Goal: Task Accomplishment & Management: Complete application form

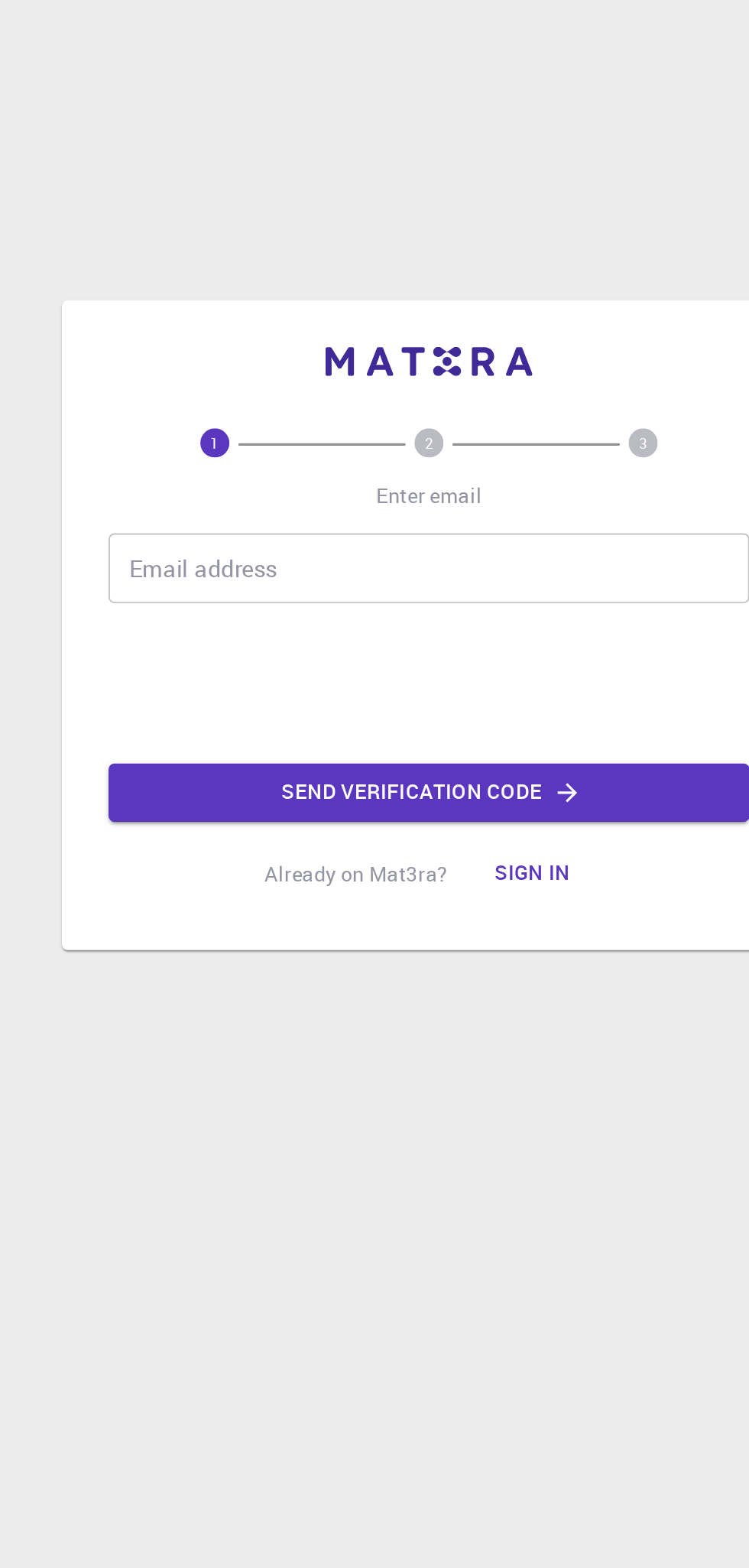
click at [242, 714] on div "Email address Email address" at bounding box center [374, 716] width 336 height 36
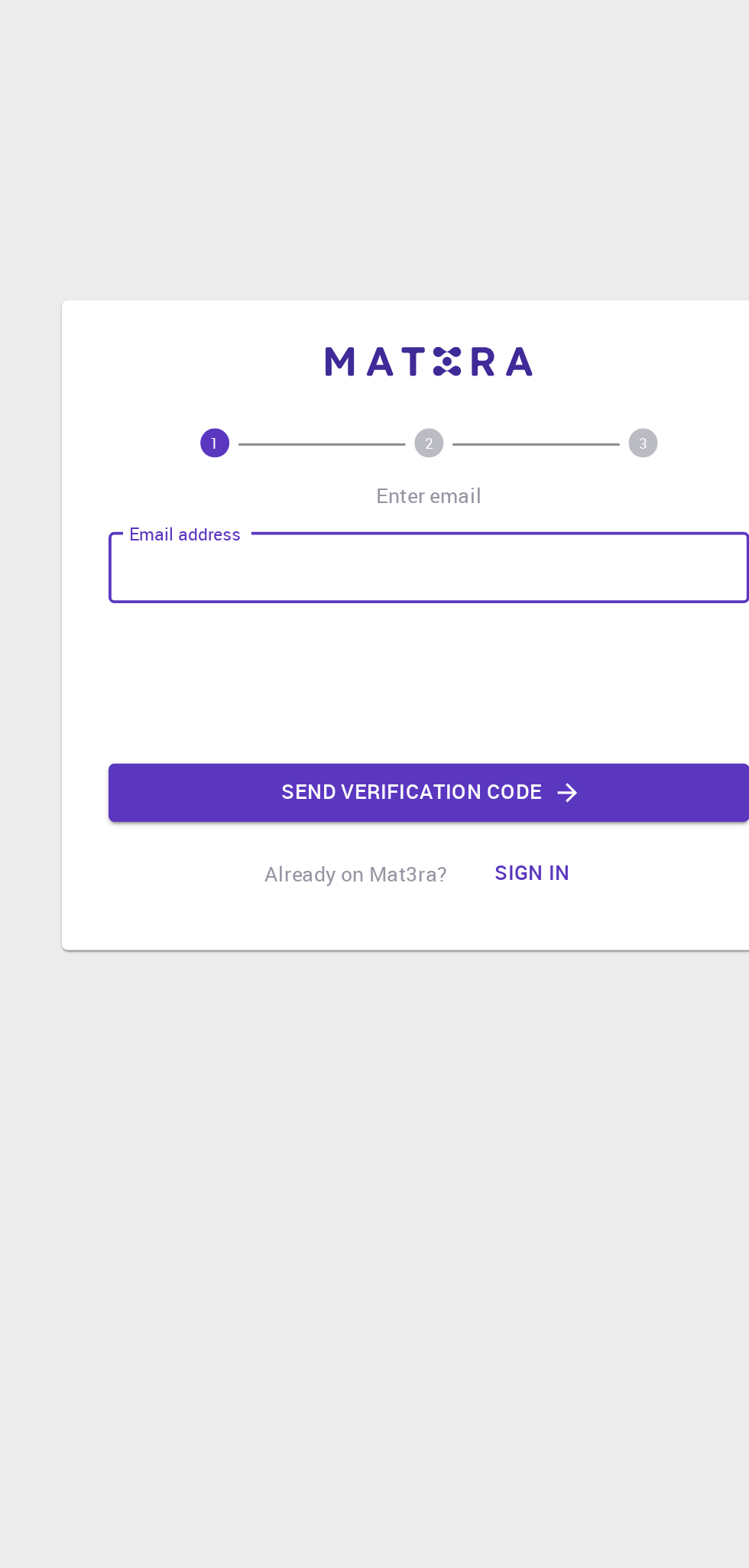
type input "[EMAIL_ADDRESS][DOMAIN_NAME]"
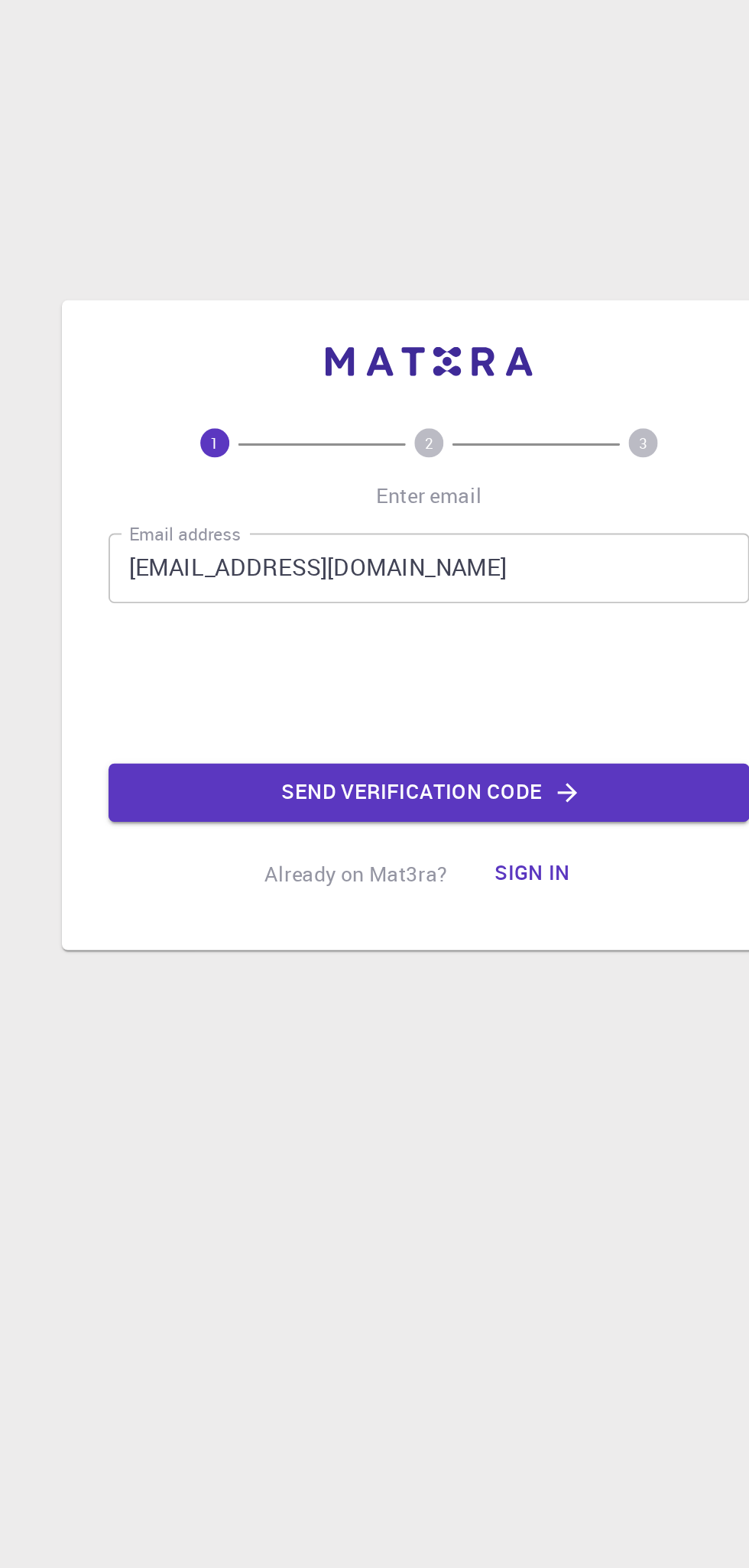
click at [238, 826] on button "Send verification code" at bounding box center [374, 833] width 336 height 30
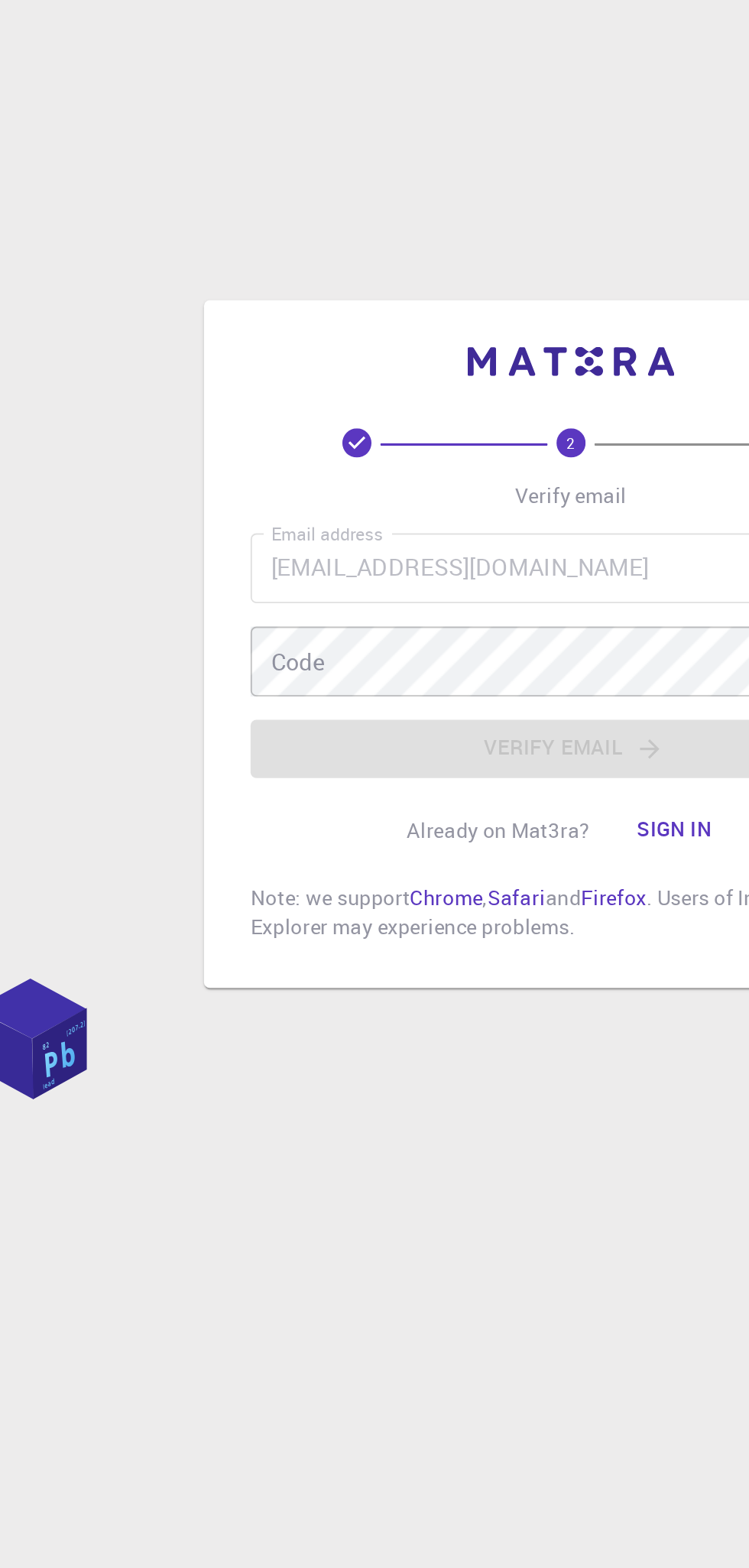
click at [241, 760] on div "Code Code" at bounding box center [374, 755] width 336 height 36
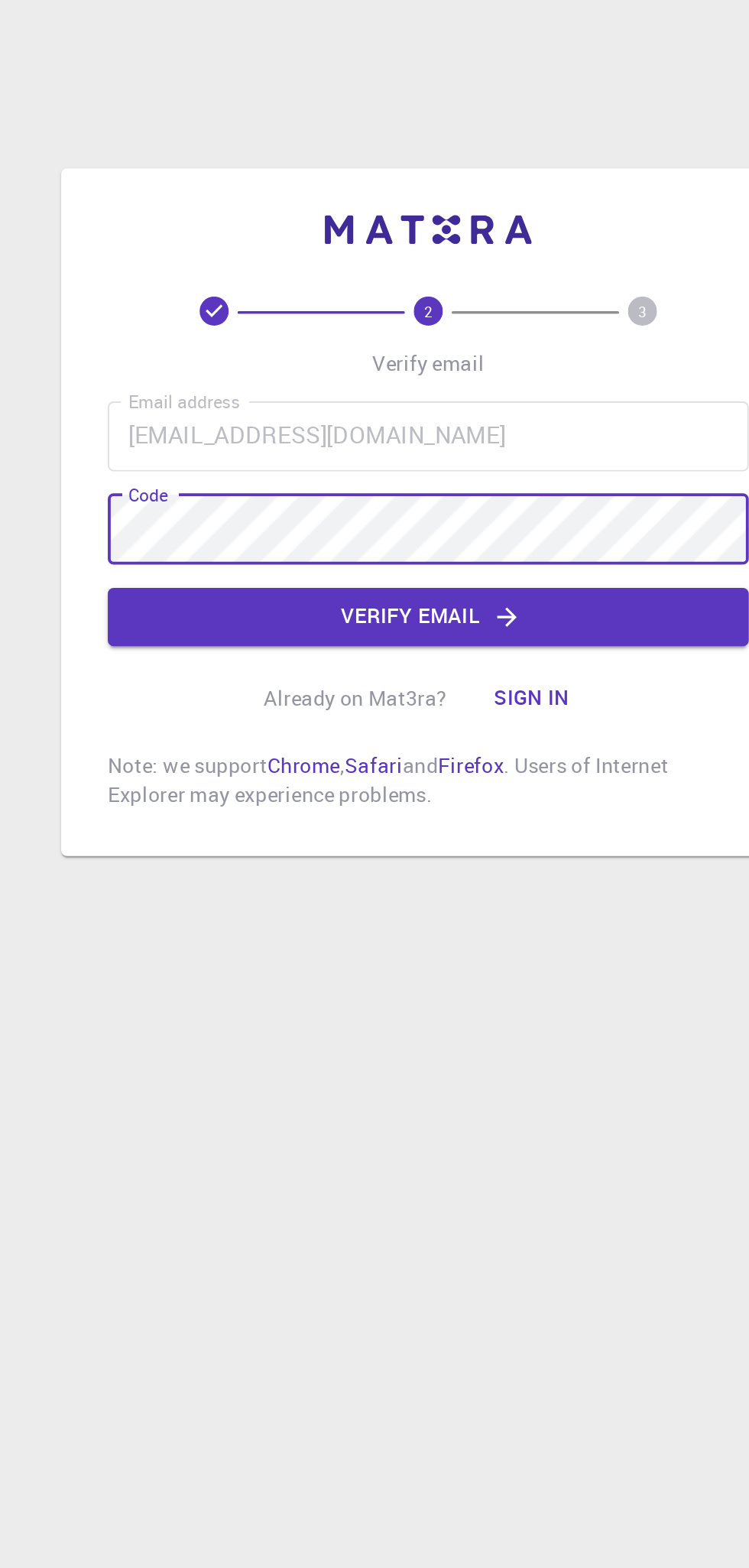
click at [281, 800] on button "Verify email" at bounding box center [374, 800] width 336 height 30
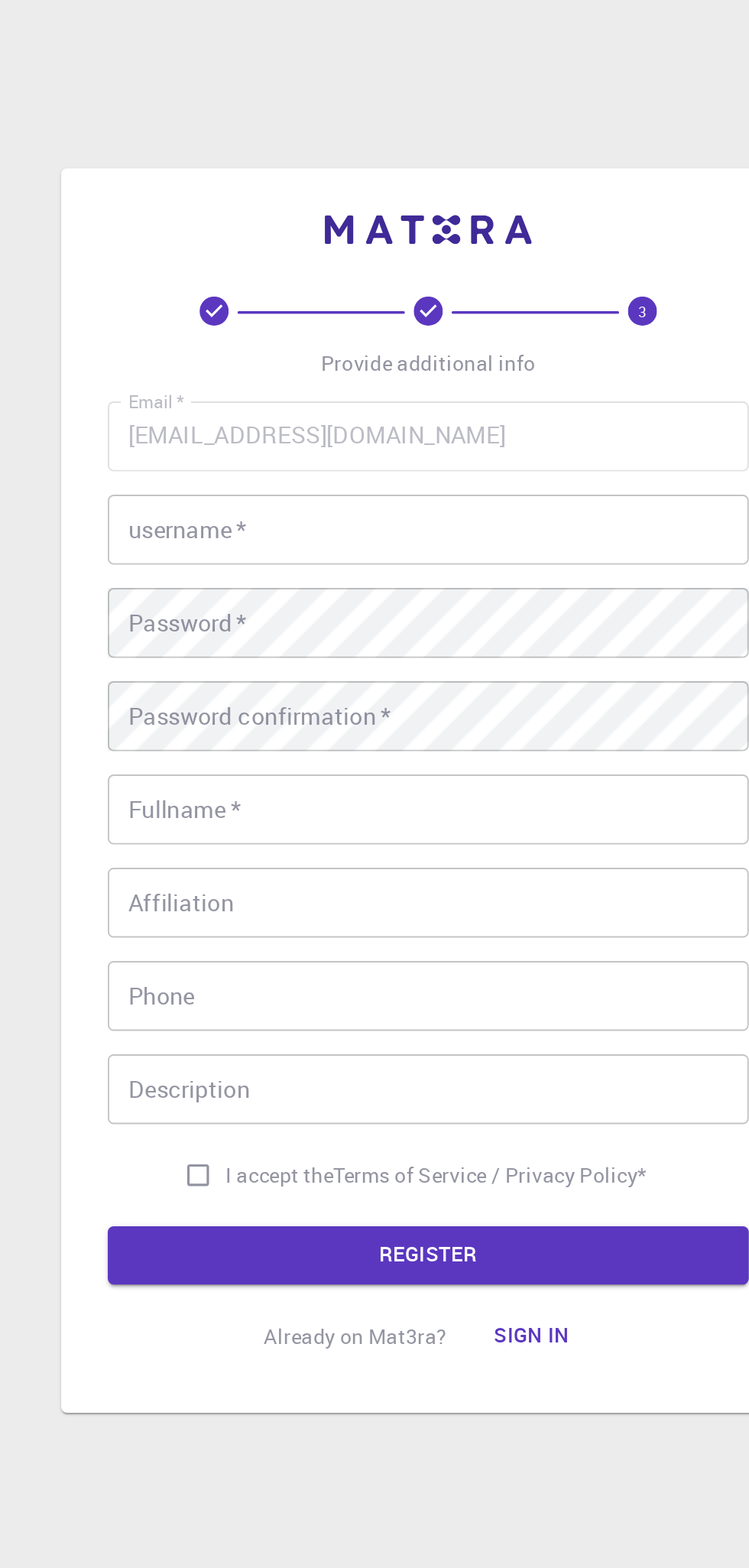
click at [245, 613] on div "username   * username   *" at bounding box center [374, 609] width 336 height 36
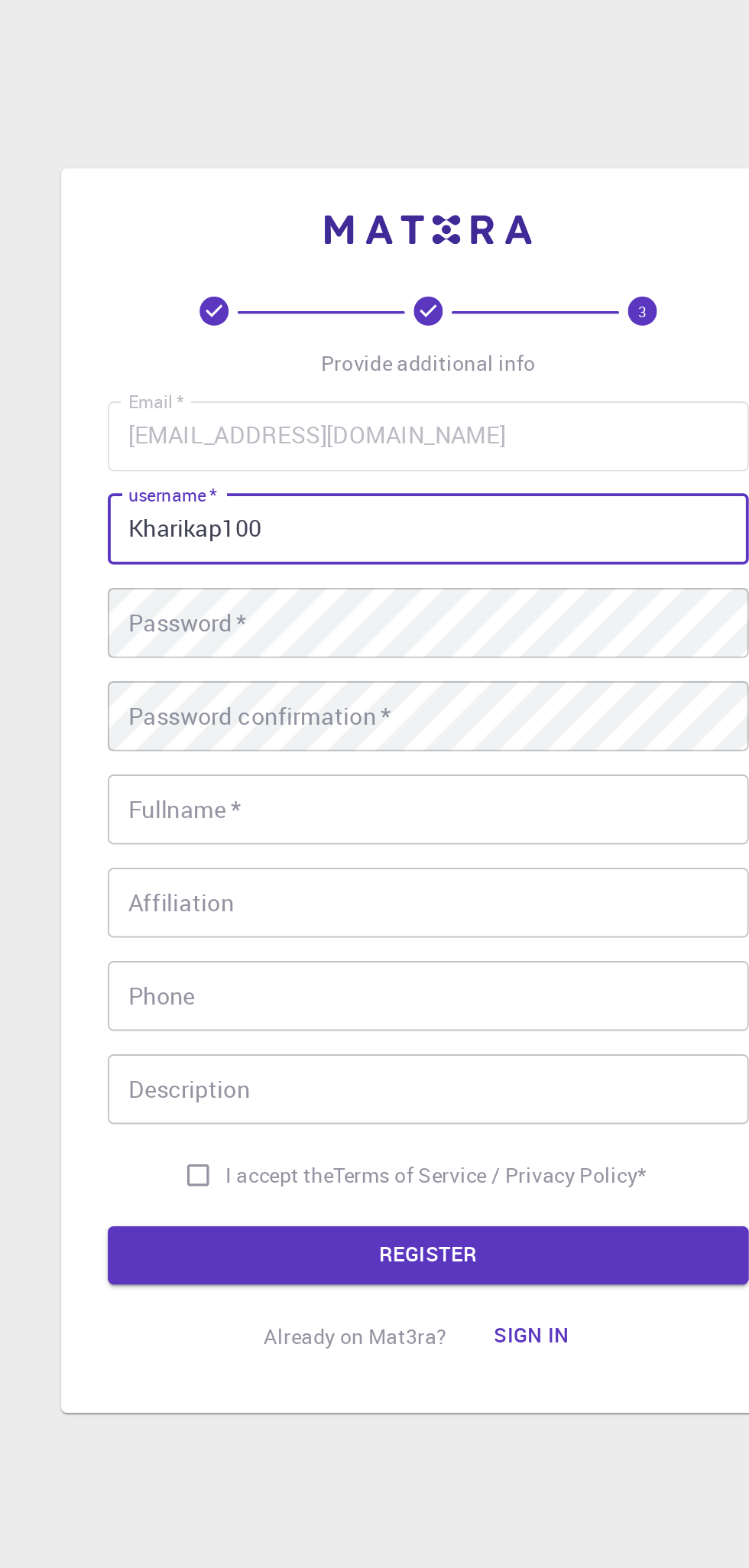
type input "Kharikap100"
click at [237, 662] on div "Password   * Password   *" at bounding box center [374, 658] width 336 height 36
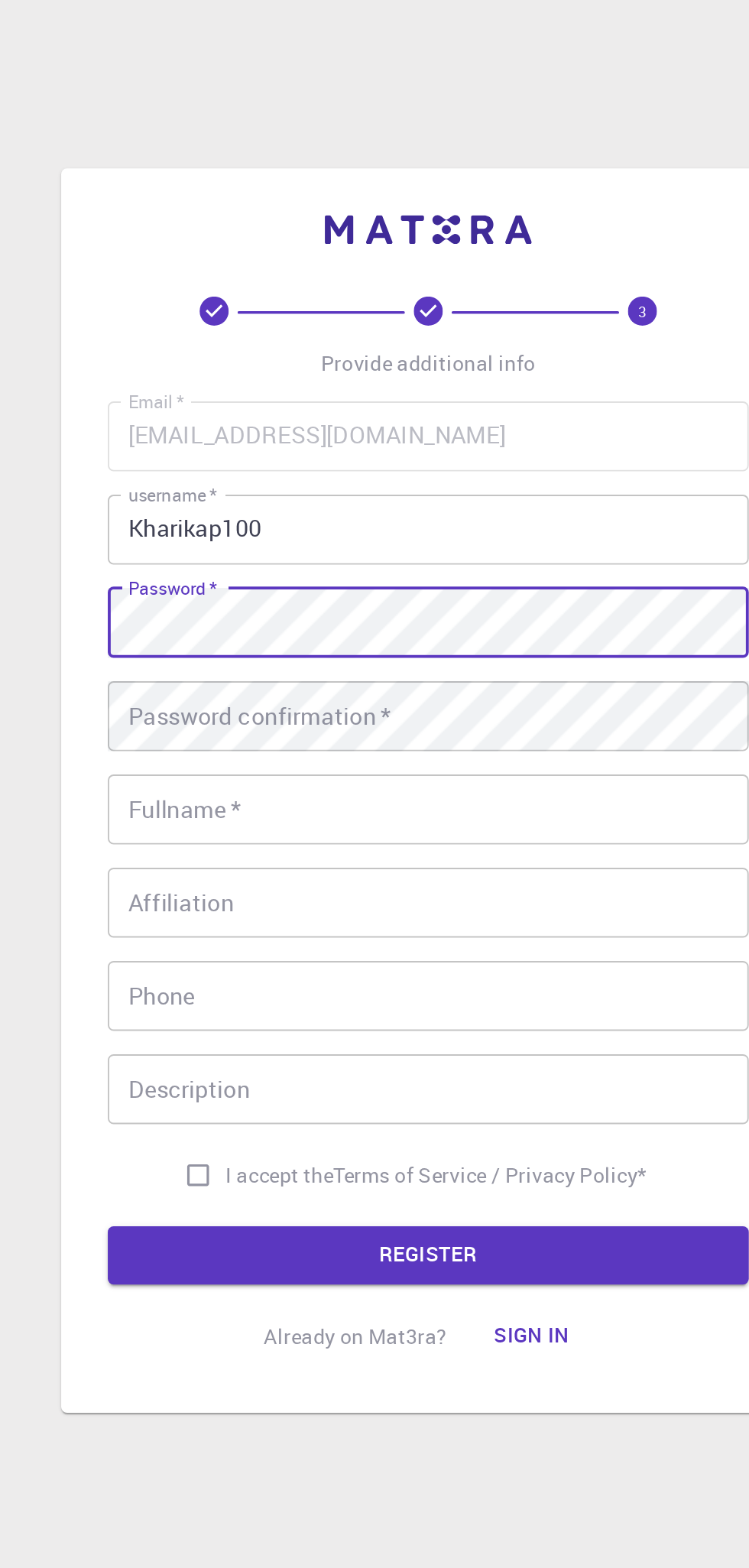
click at [232, 755] on div "Fullname   * Fullname   *" at bounding box center [374, 756] width 336 height 36
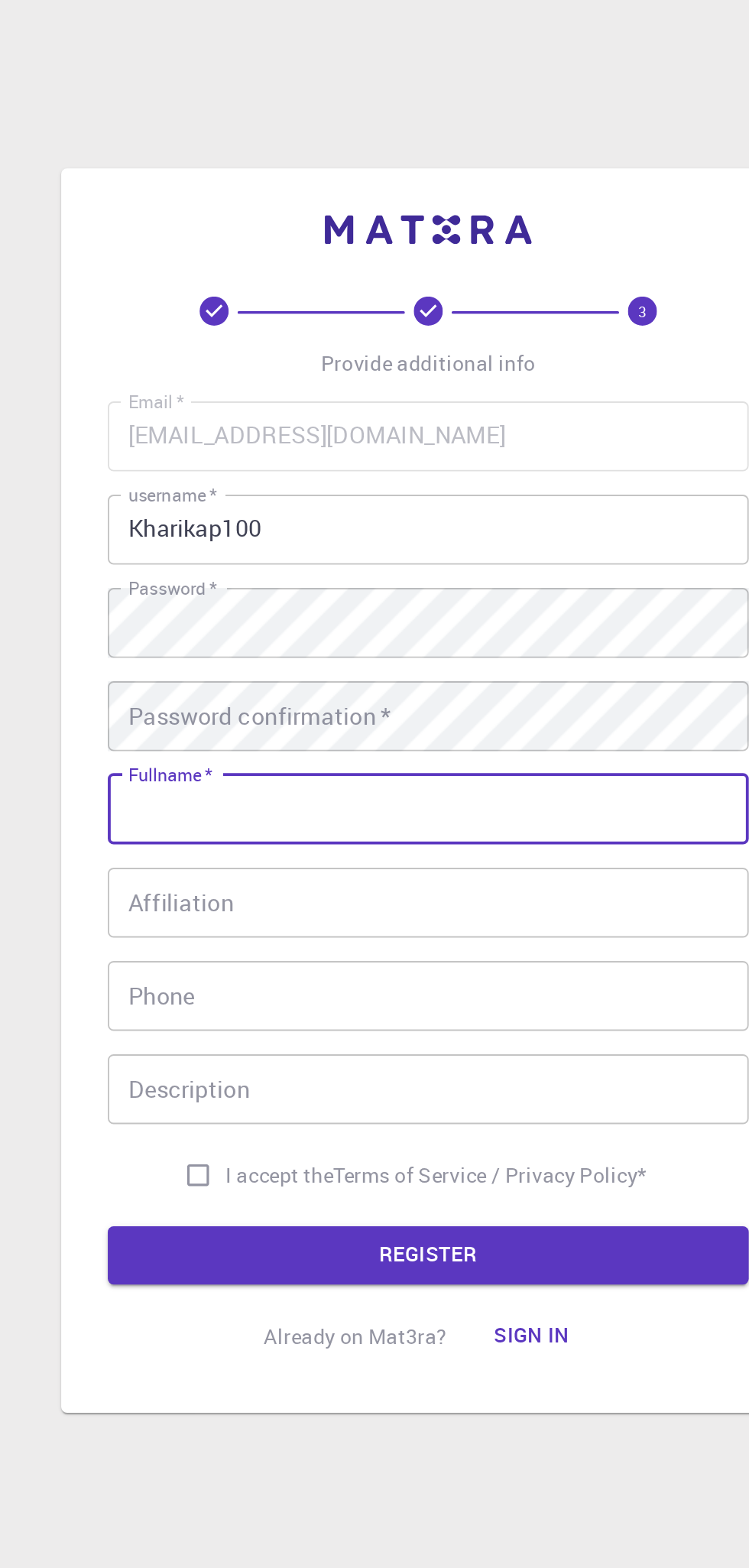
click at [241, 711] on div "Password confirmation   * Password confirmation   *" at bounding box center [374, 707] width 336 height 36
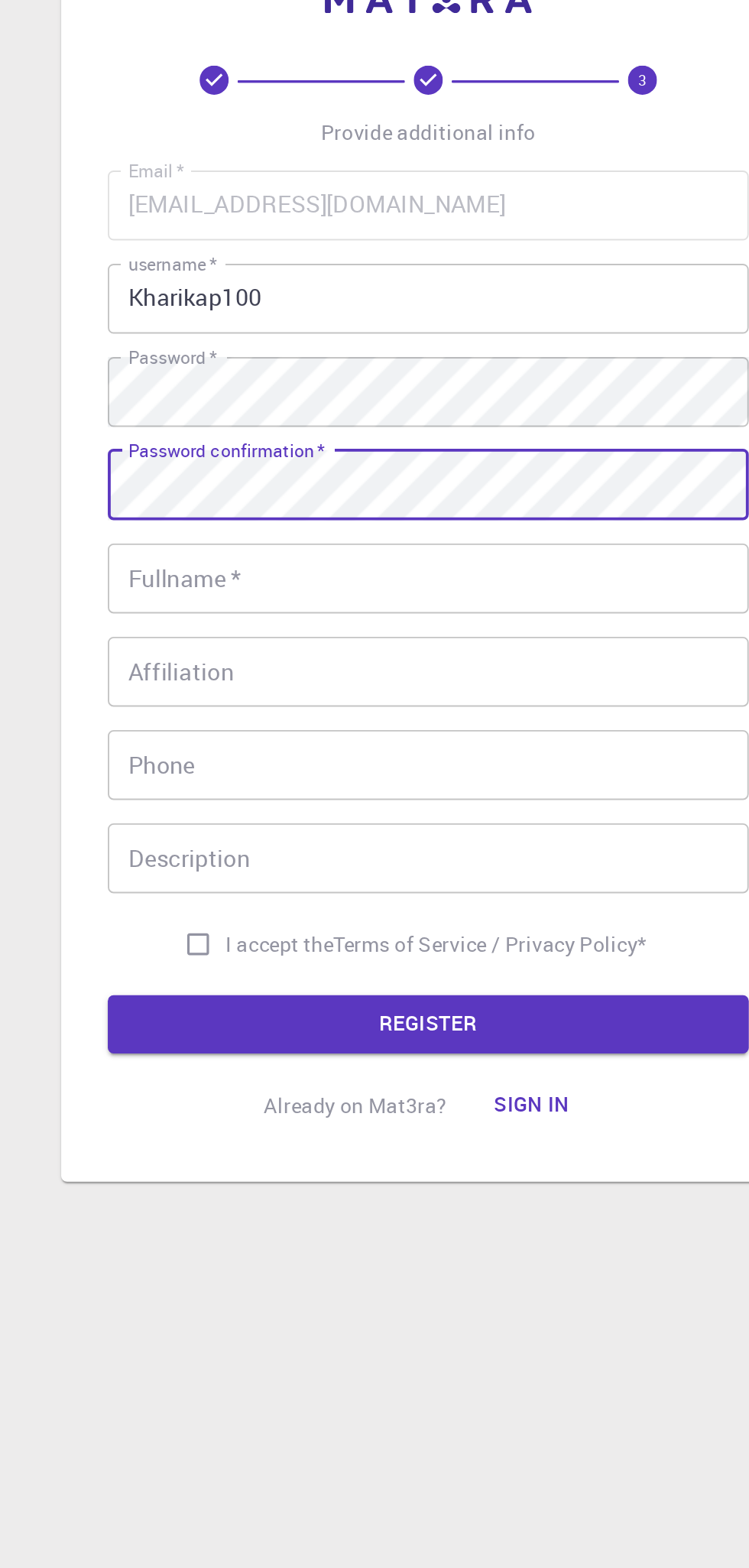
click at [226, 755] on div "Fullname   * Fullname   *" at bounding box center [374, 756] width 336 height 36
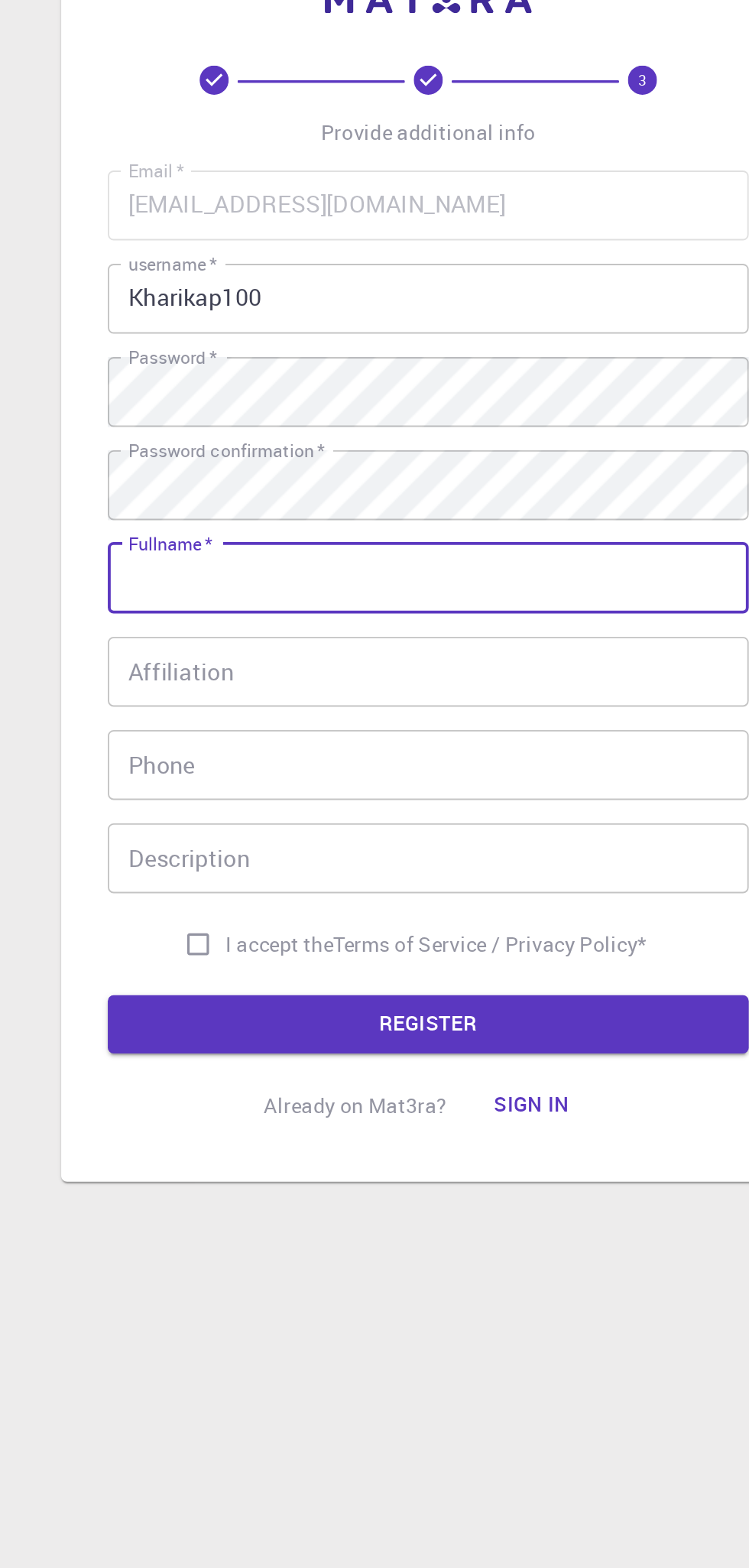
type input "Saurav Kharikap"
type input "08761945646"
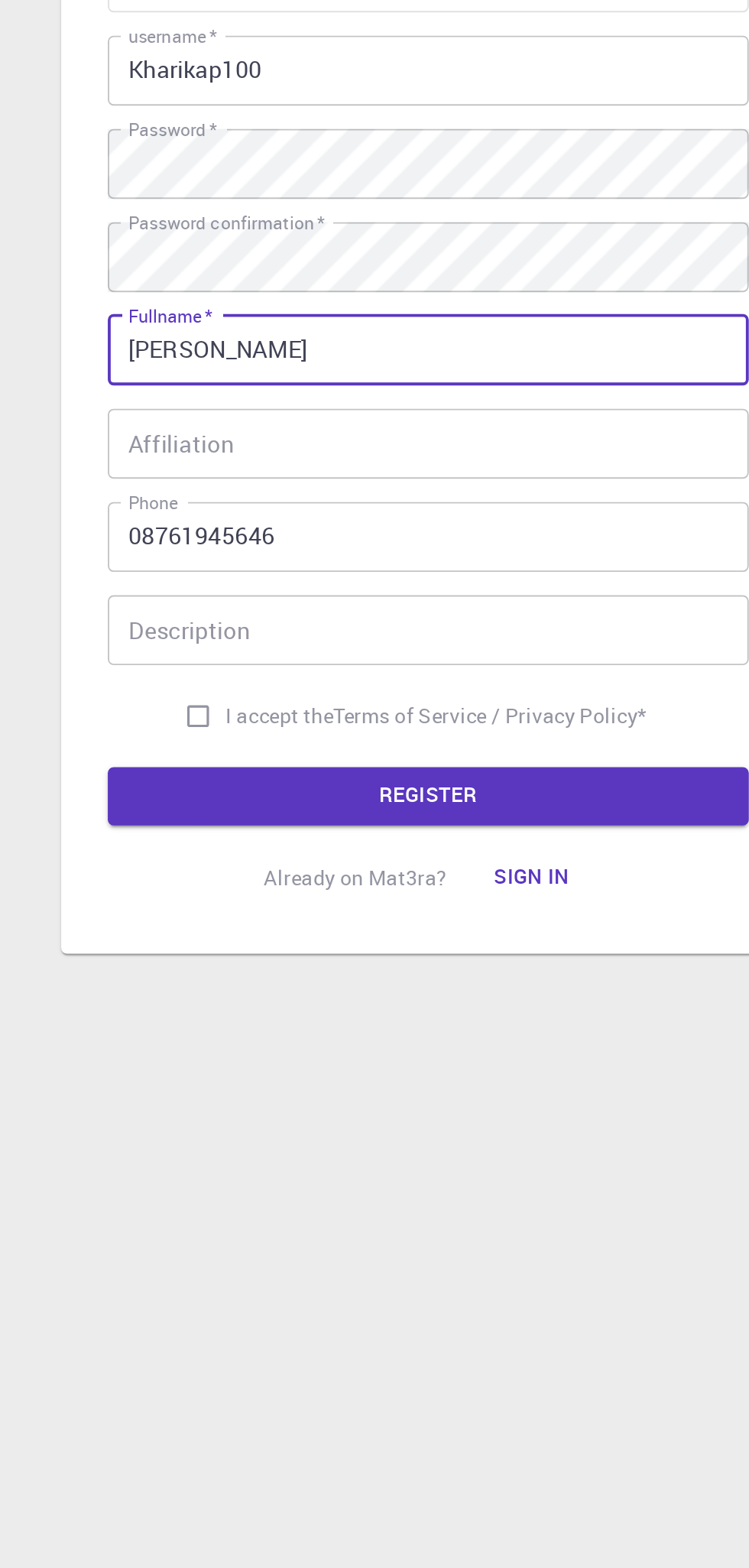
click at [244, 943] on input "I accept the Terms of Service / Privacy Policy *" at bounding box center [254, 949] width 29 height 29
checkbox input "true"
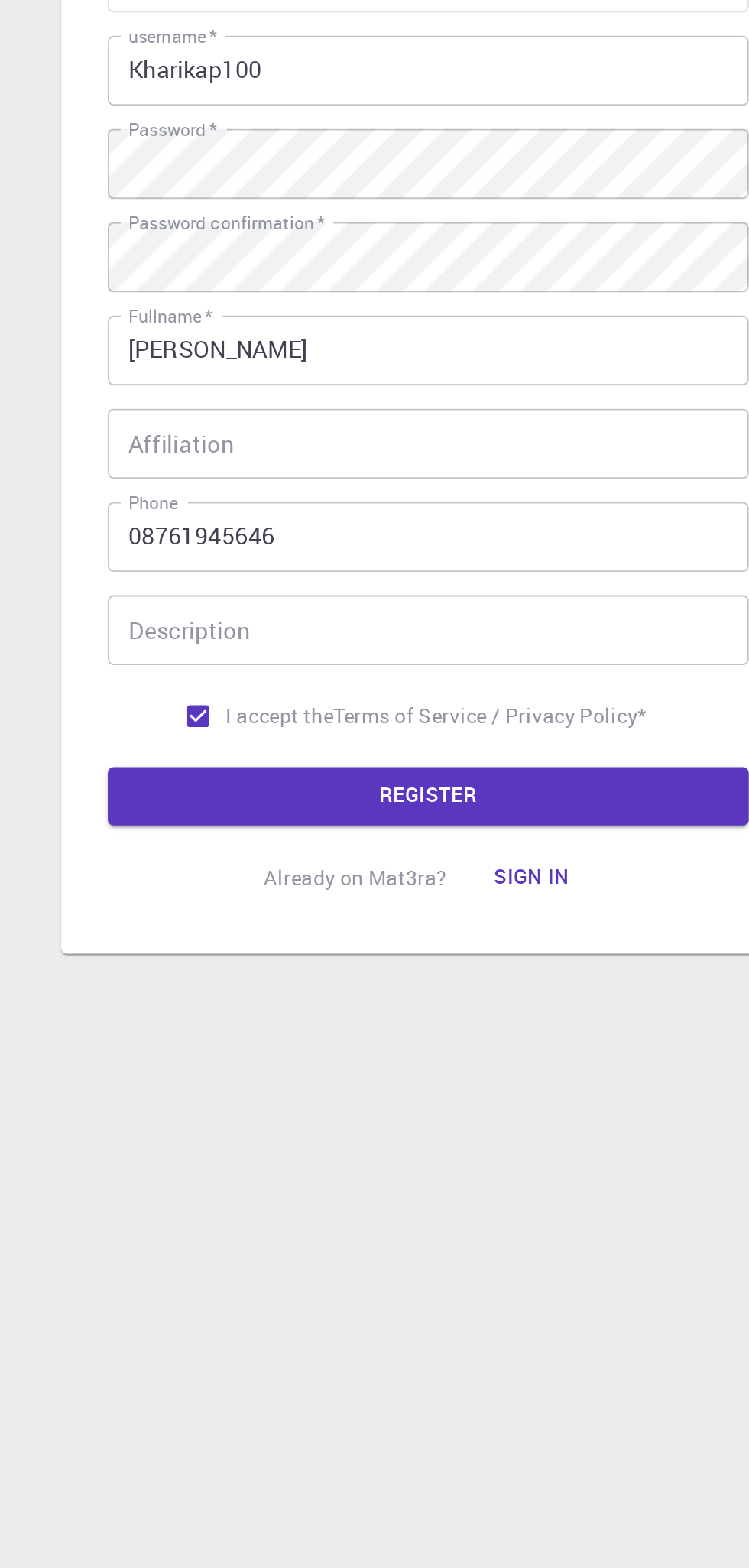
click at [242, 995] on button "REGISTER" at bounding box center [374, 989] width 336 height 30
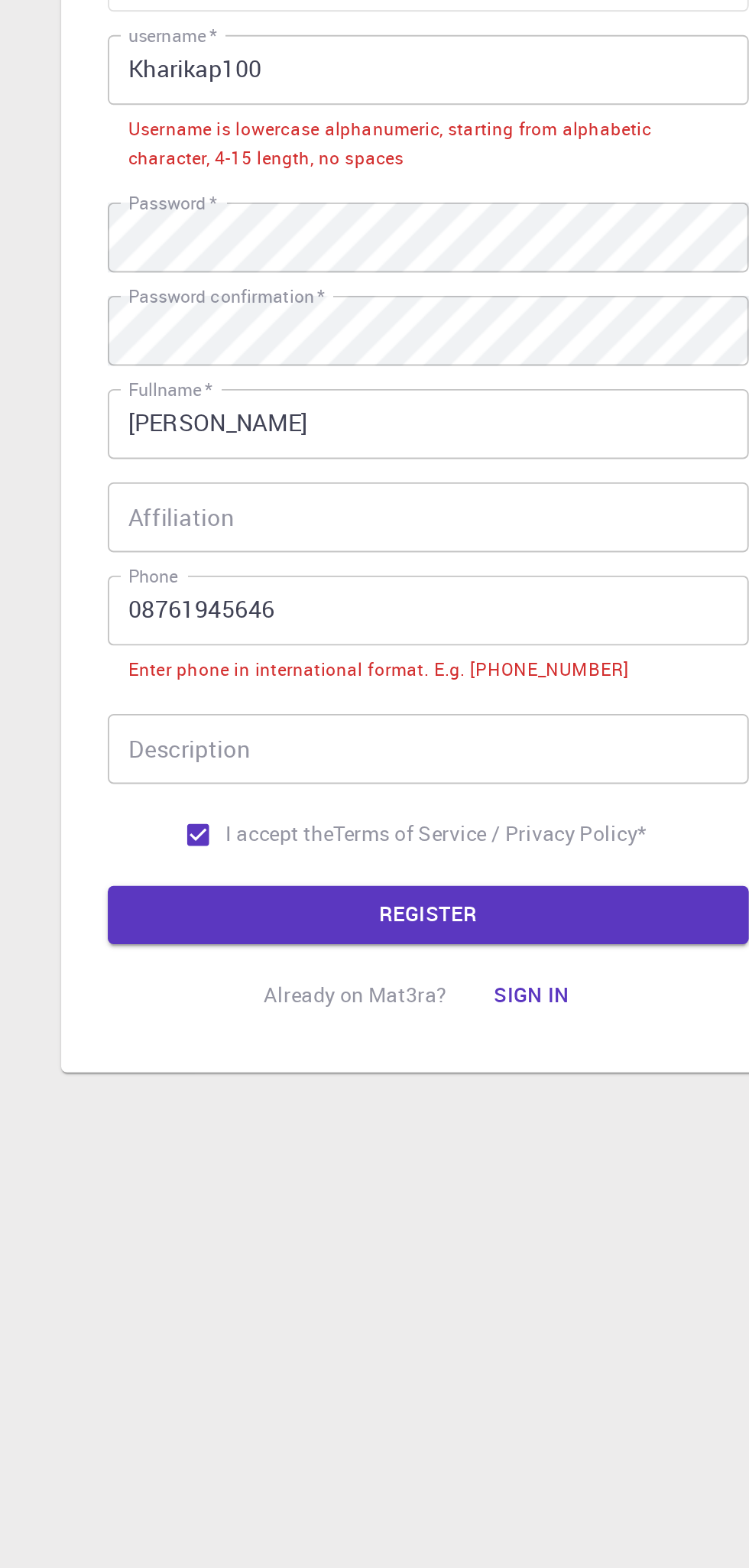
click at [226, 865] on input "08761945646" at bounding box center [374, 862] width 336 height 36
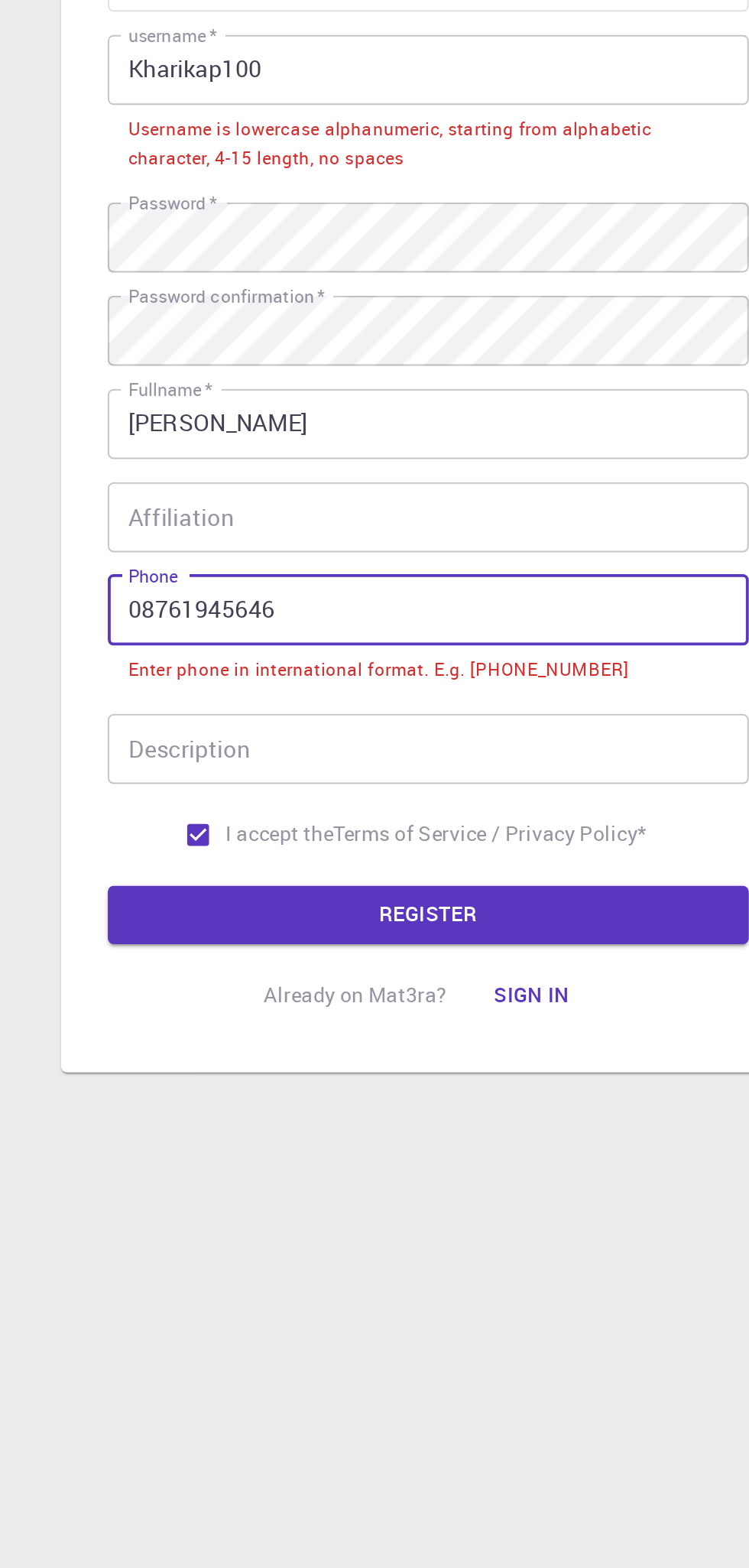
click at [309, 854] on input "08761945646" at bounding box center [374, 862] width 336 height 36
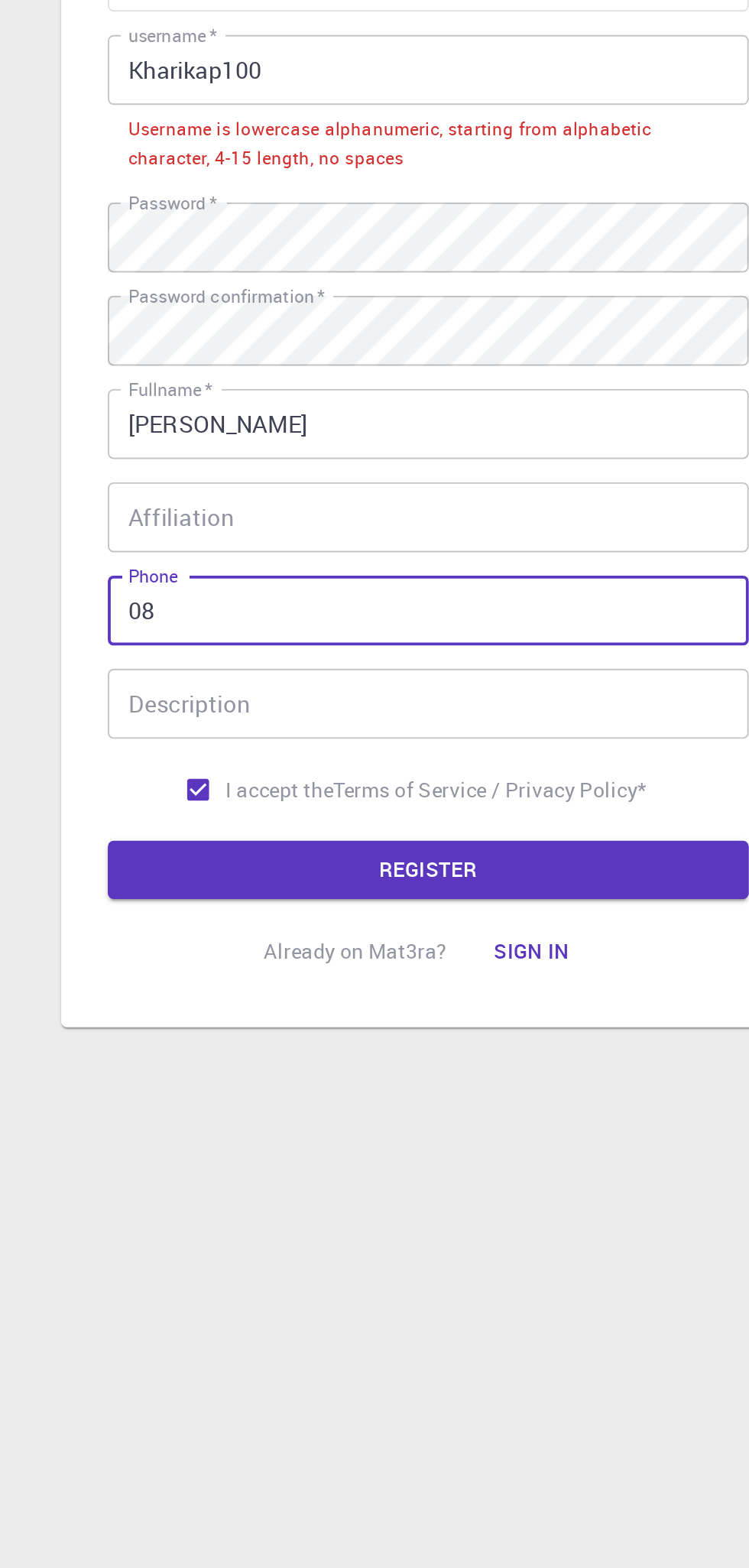
type input "0"
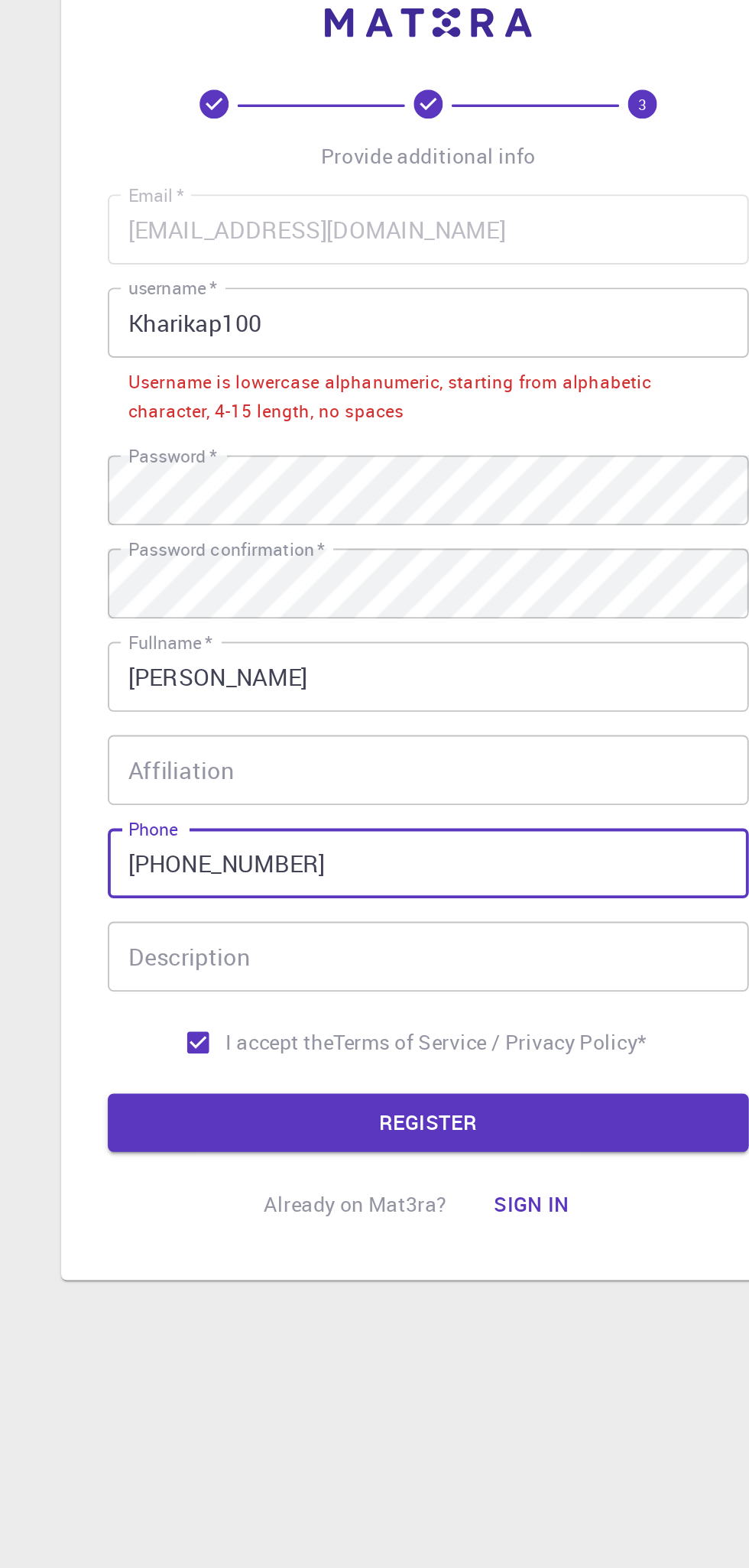
type input "+918011886826"
click at [221, 585] on input "Kharikap100" at bounding box center [374, 589] width 336 height 36
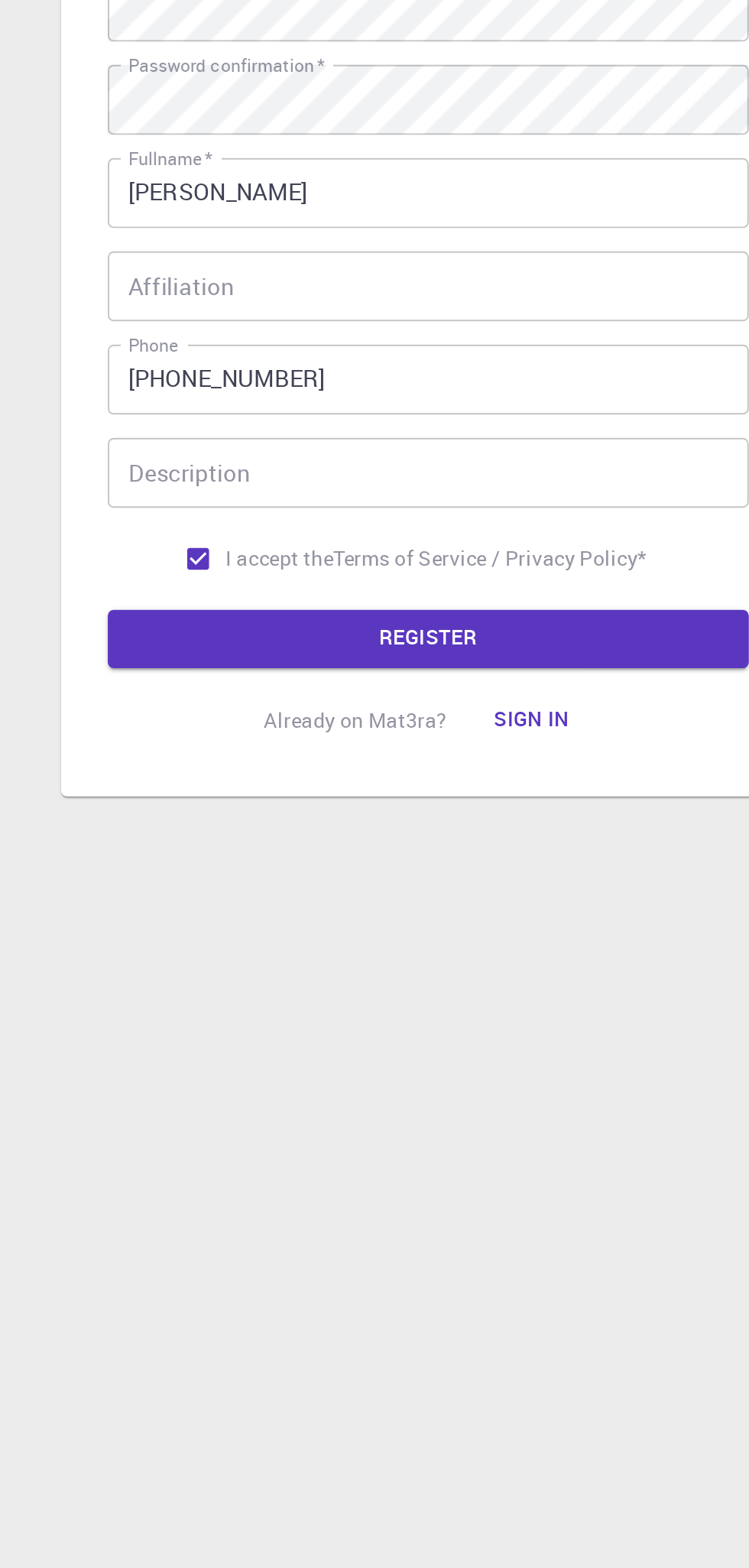
type input "kharikap100"
click at [229, 980] on button "REGISTER" at bounding box center [374, 989] width 336 height 30
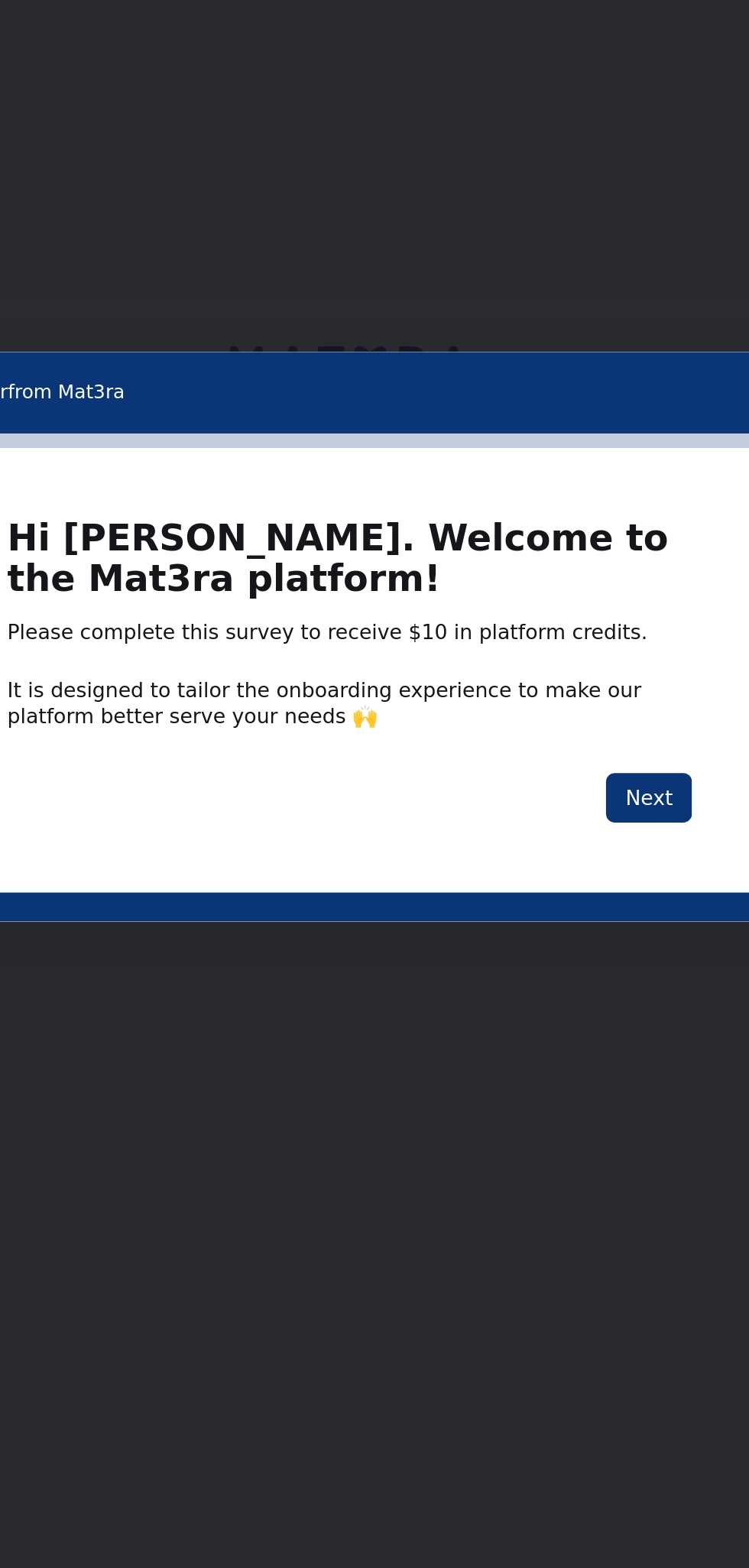
click at [159, 16] on button "Next" at bounding box center [168, 11] width 45 height 26
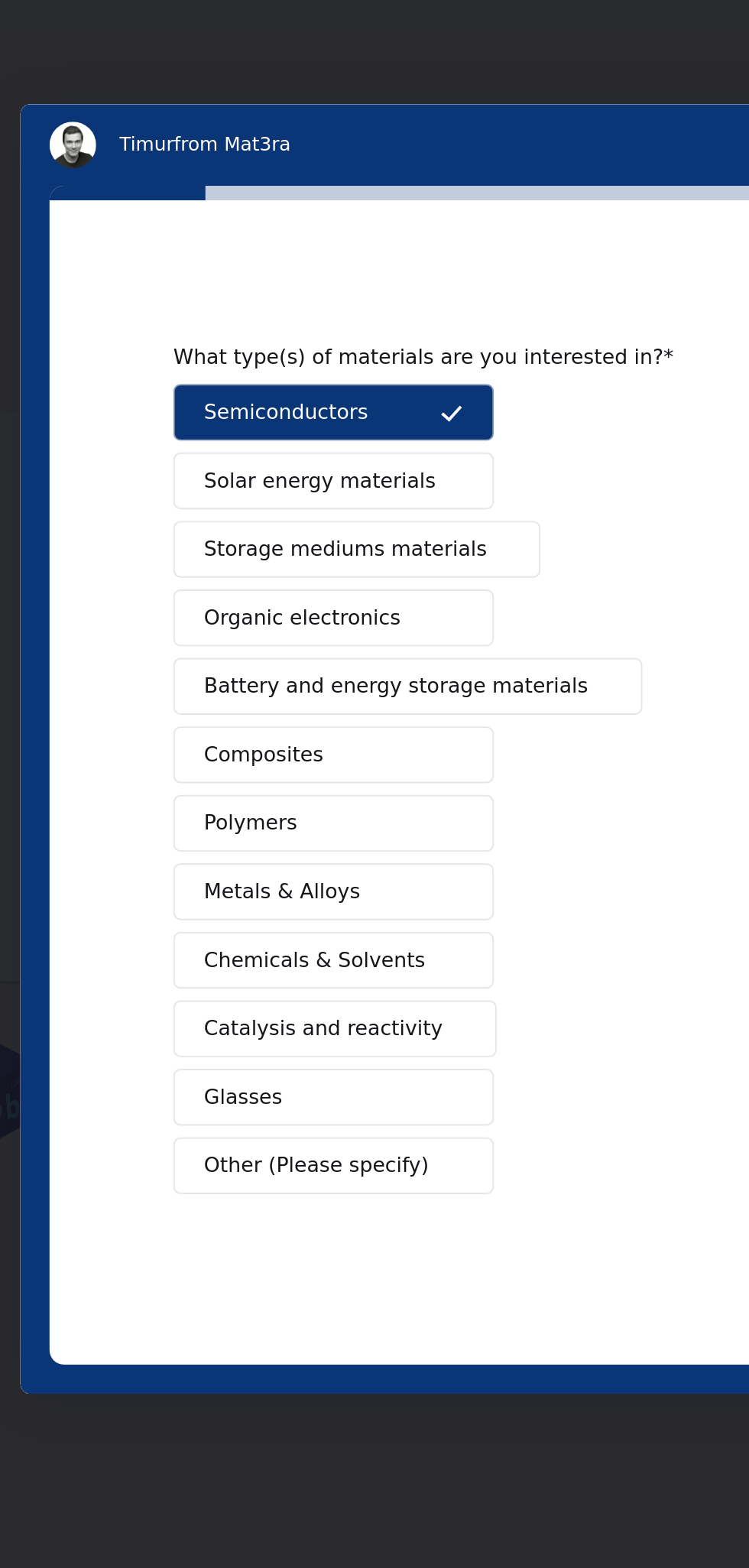
click at [15, 83] on span "Polymers" at bounding box center [37, 78] width 48 height 16
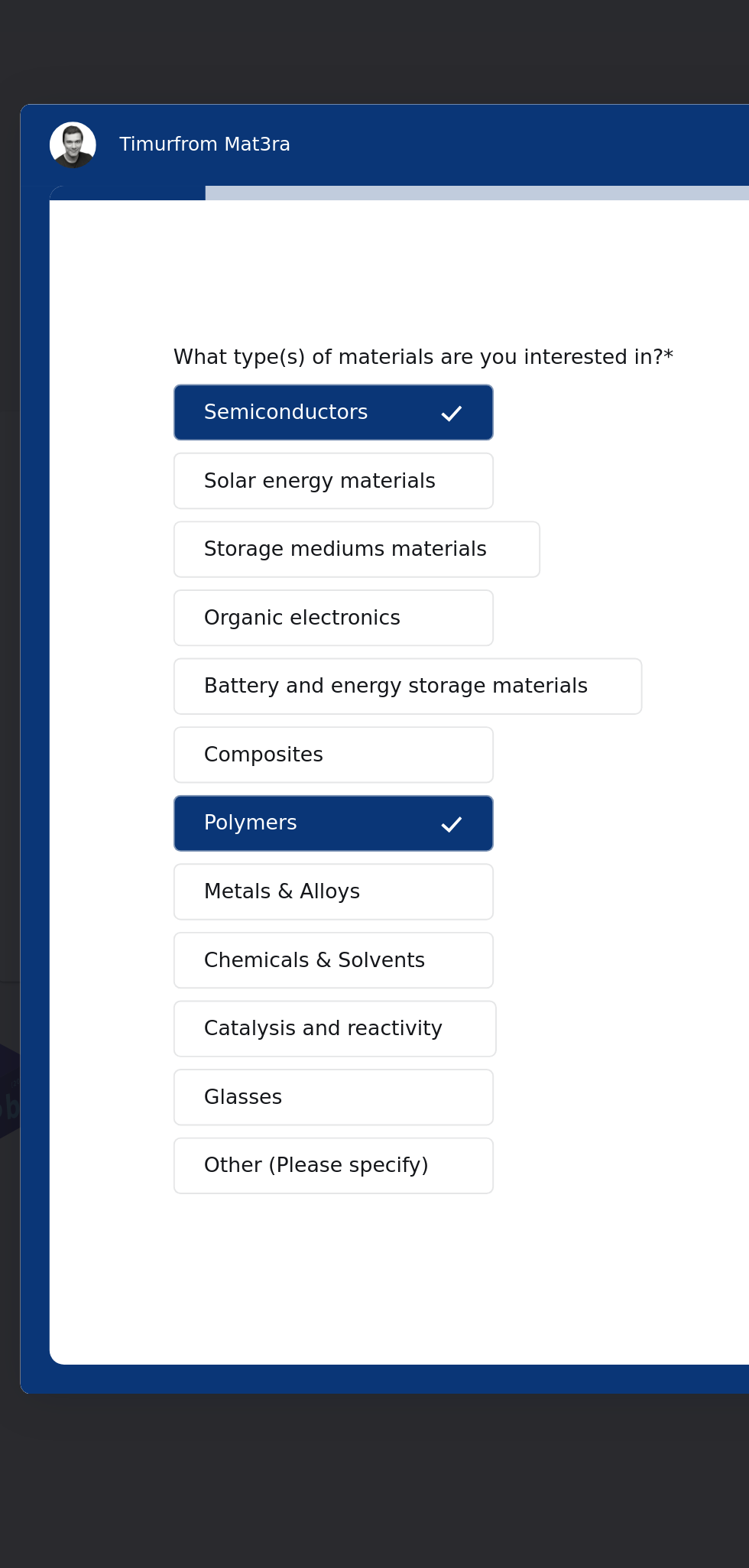
click at [22, 1] on span "Battery and energy storage materials" at bounding box center [113, 6] width 202 height 16
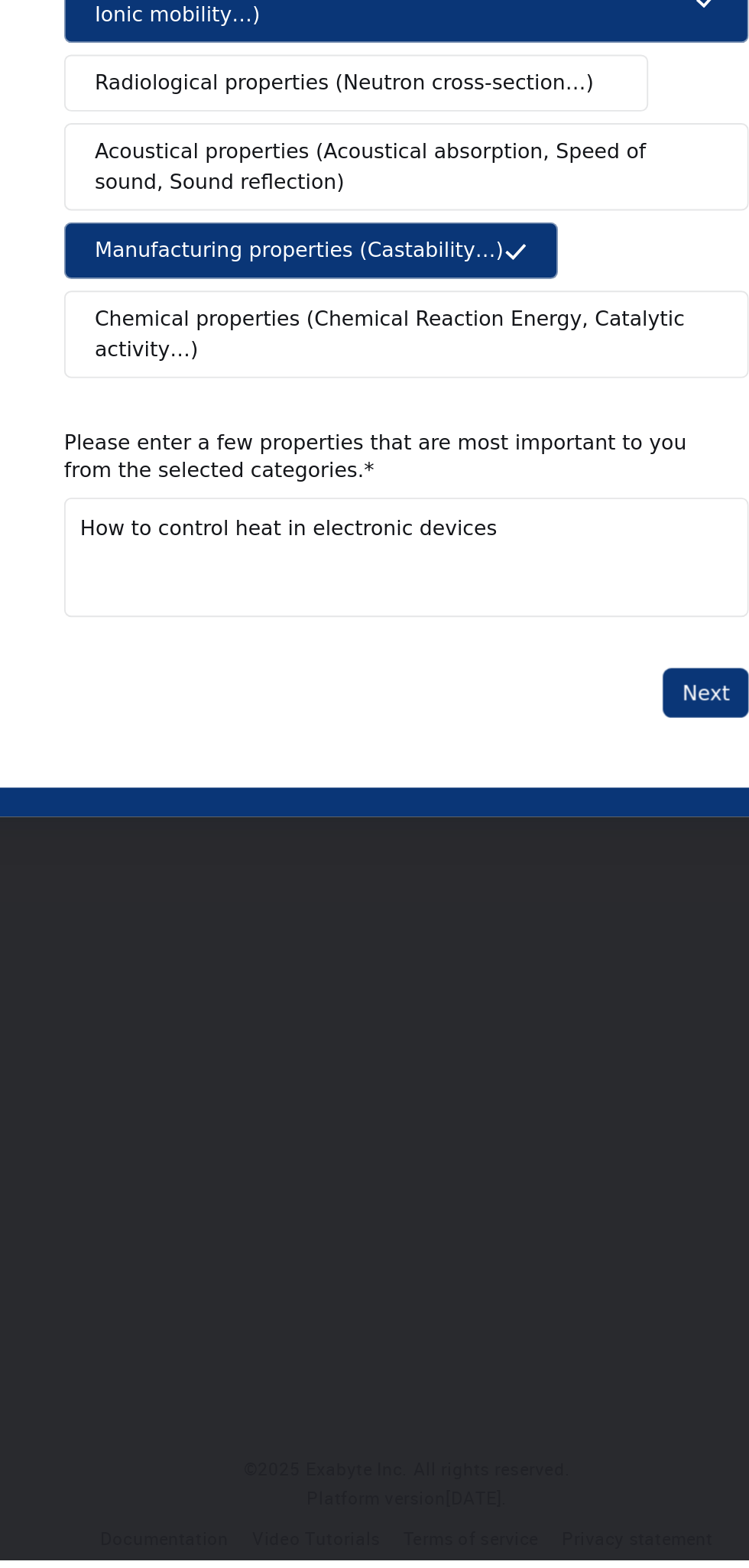
type textarea "How to control heat in electronic devices"
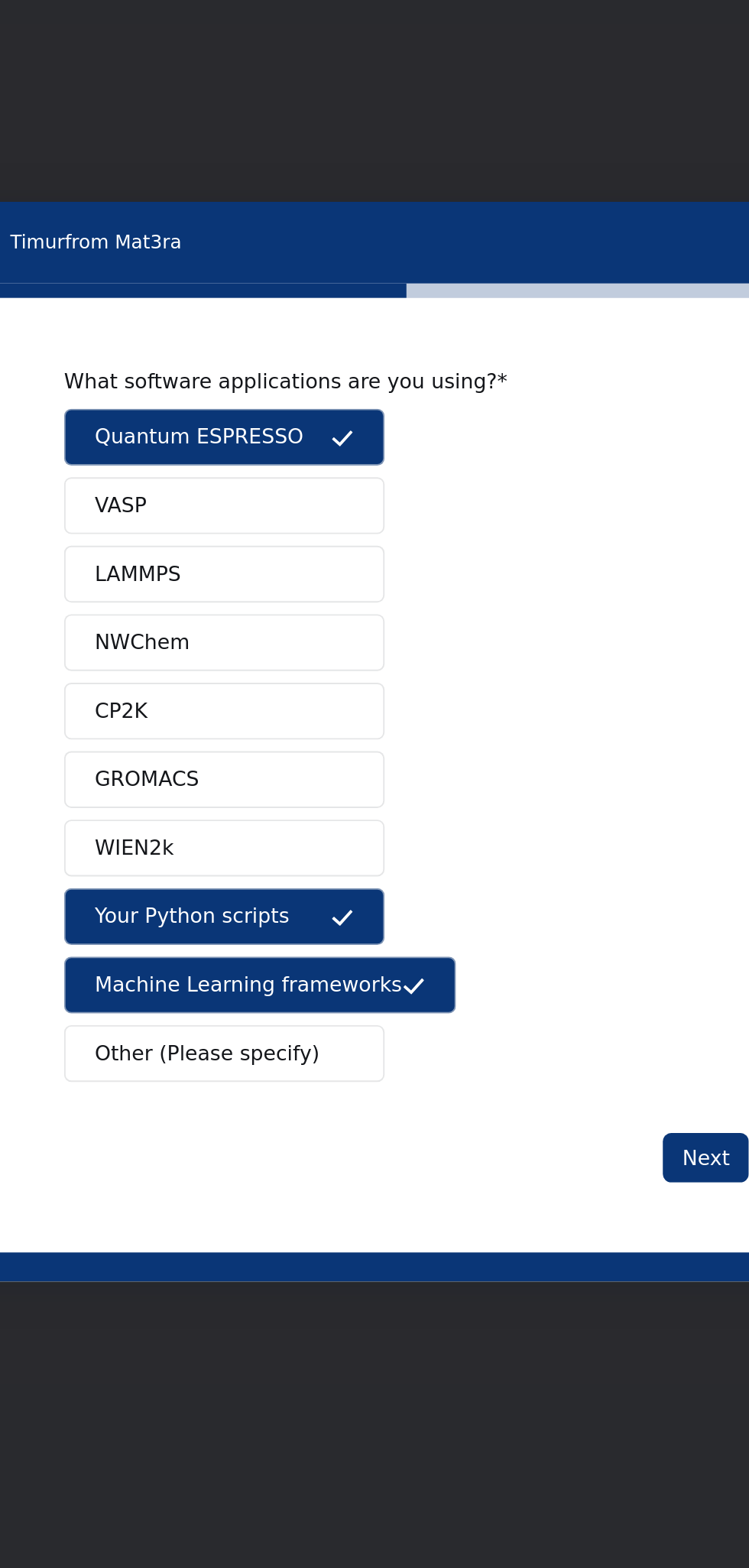
click at [217, 246] on button "Next" at bounding box center [224, 250] width 45 height 26
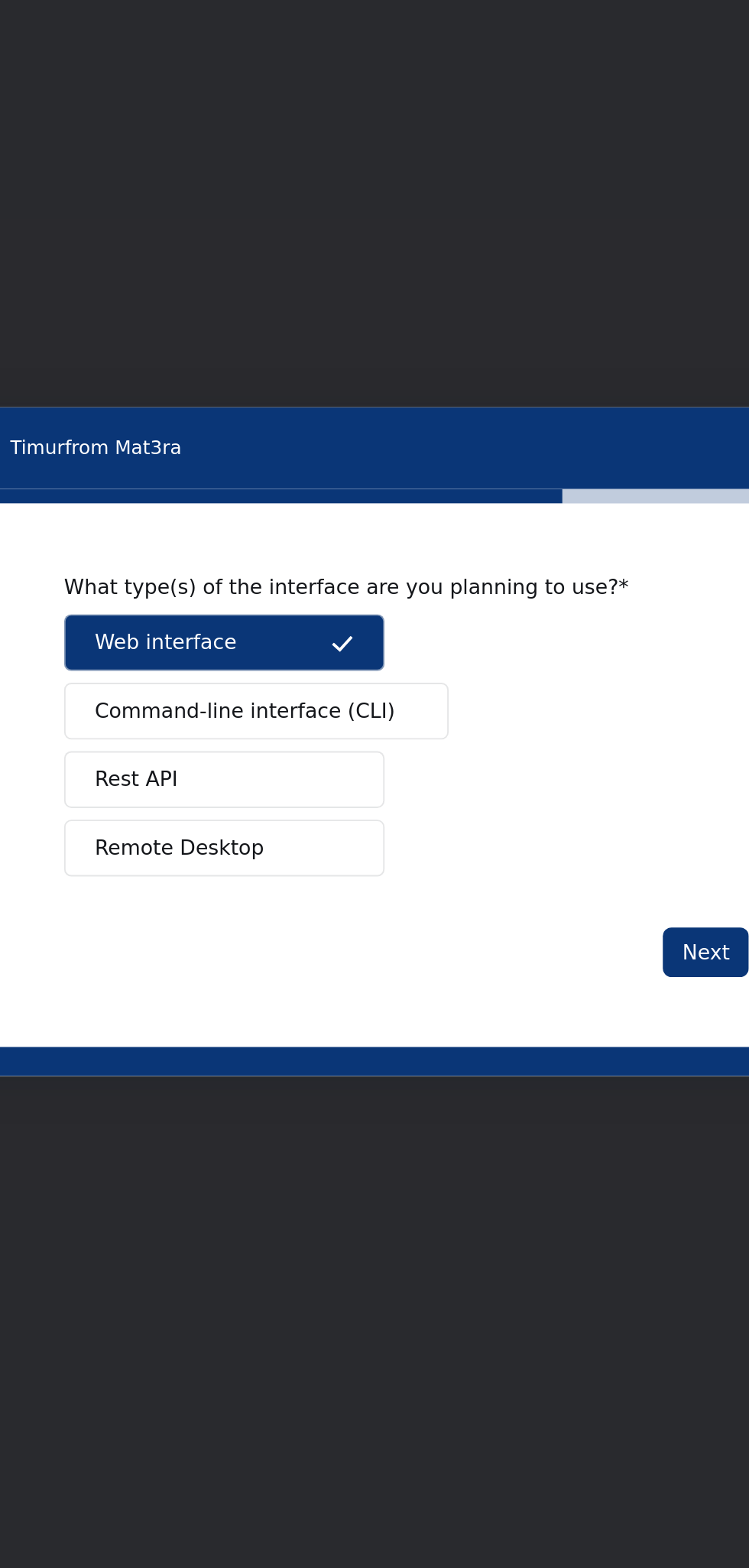
click at [218, 146] on button "Next" at bounding box center [224, 142] width 45 height 26
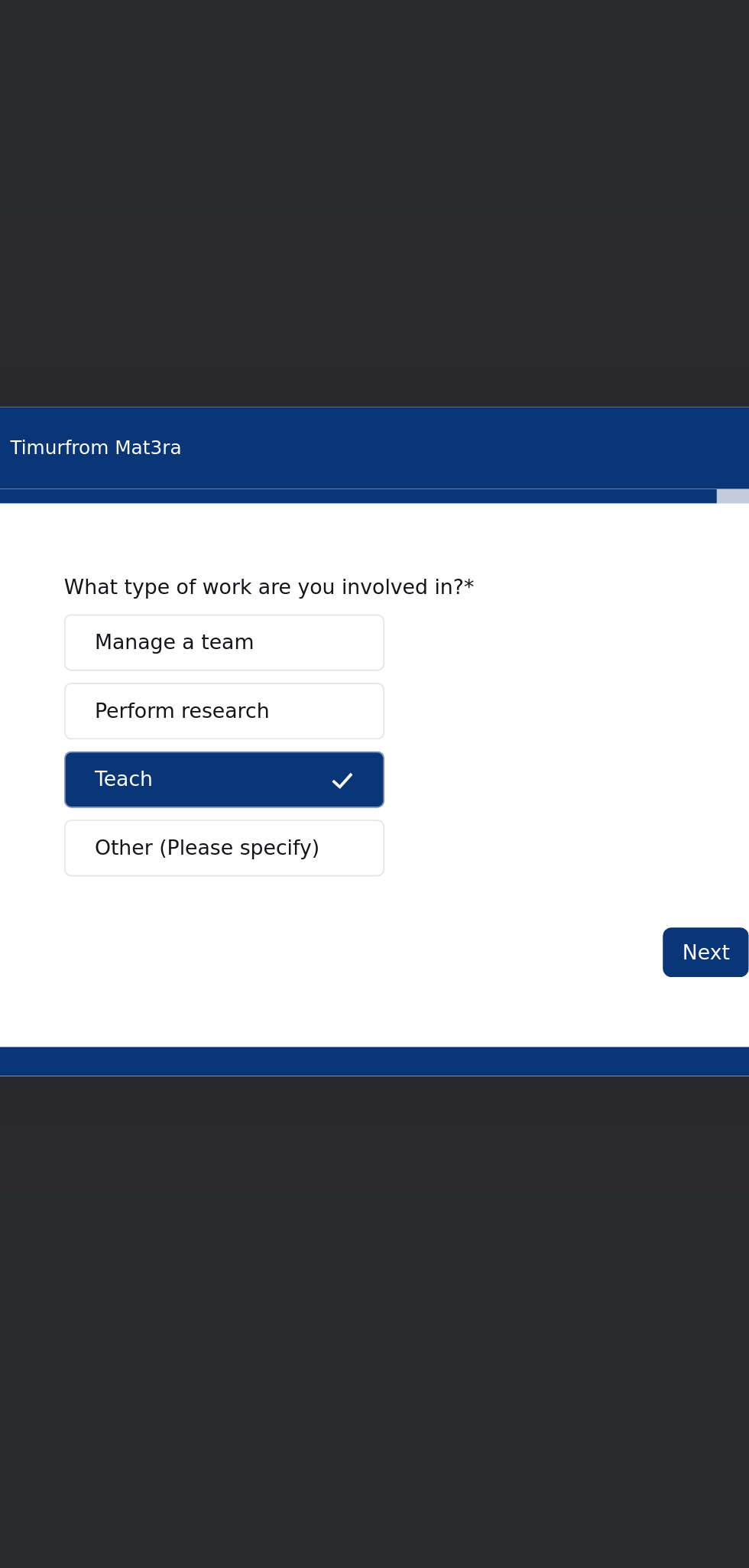
click at [218, 150] on button "Next" at bounding box center [224, 142] width 45 height 26
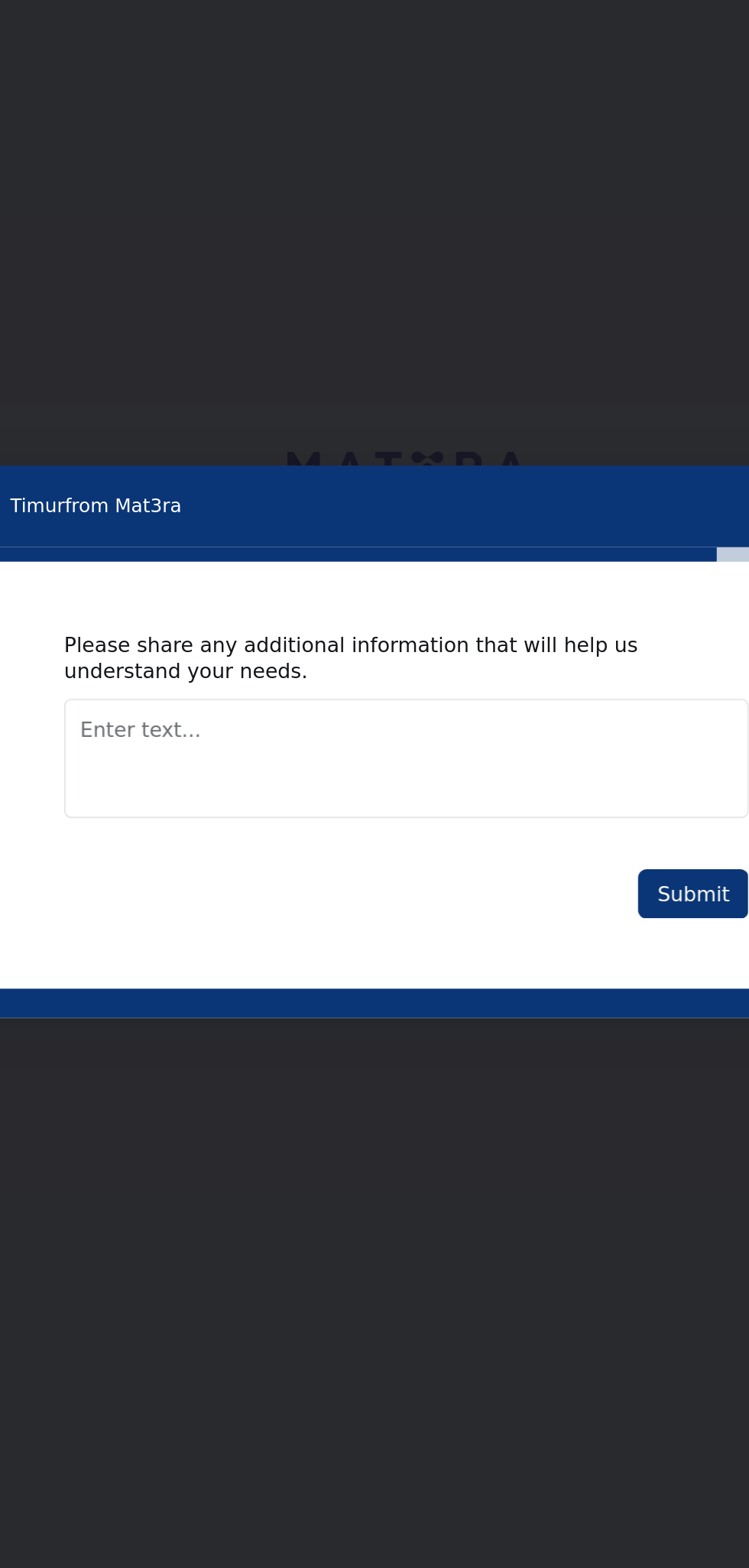
click at [0, 33] on textarea "Enter text..." at bounding box center [67, 41] width 359 height 62
type textarea "Learn to control heat in electronic devices."
click at [217, 115] on button "Submit" at bounding box center [217, 112] width 58 height 26
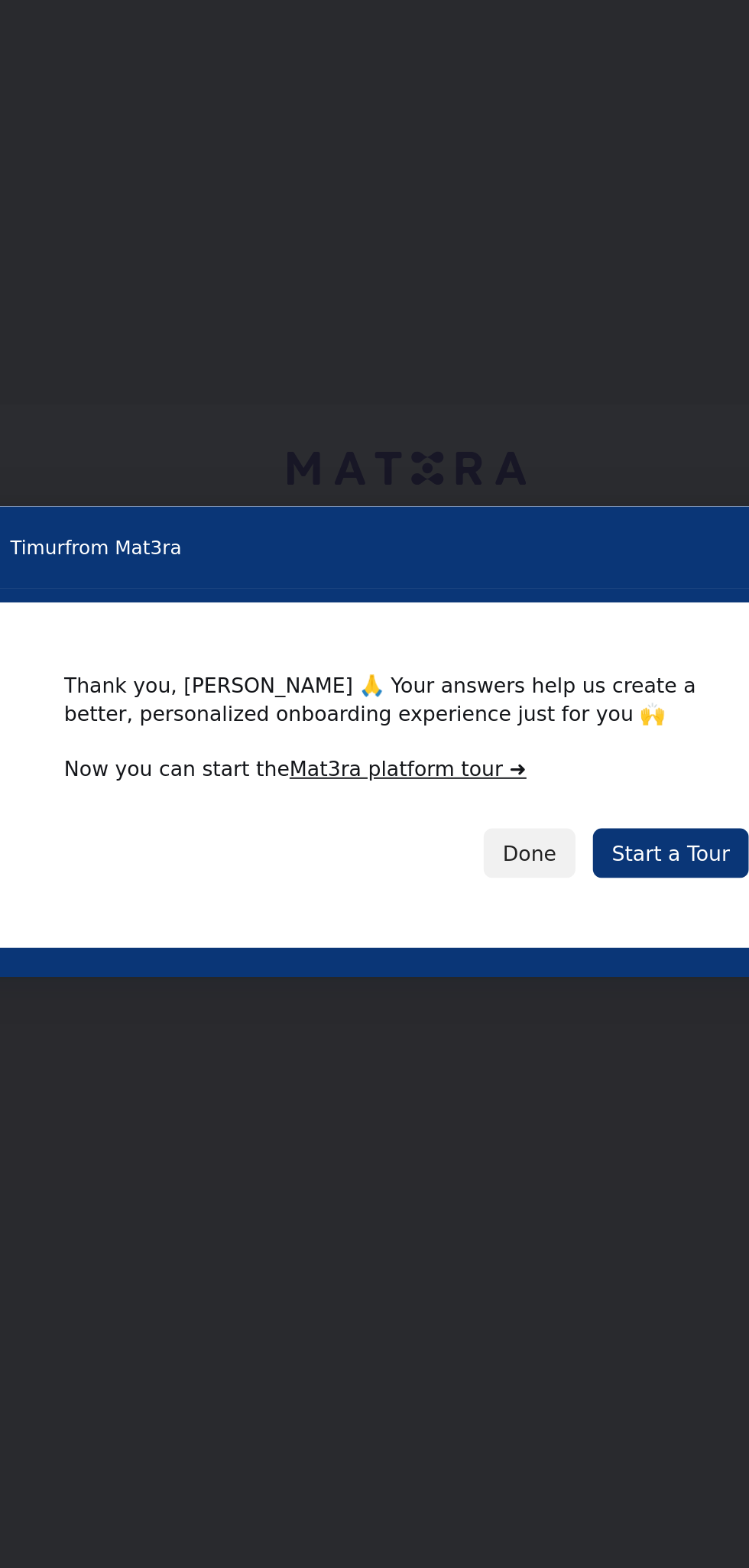
click at [128, 91] on button "Done" at bounding box center [132, 90] width 48 height 26
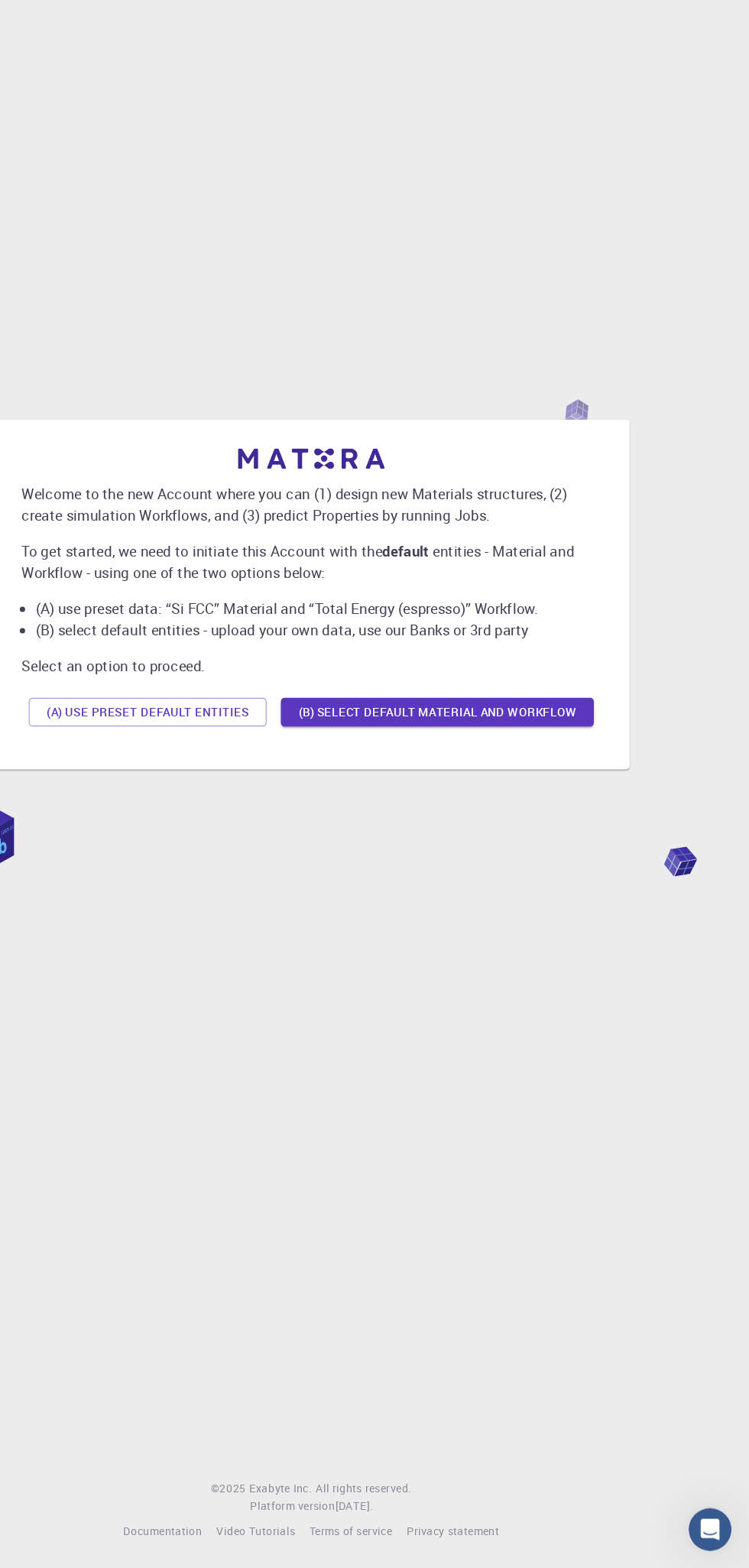
scroll to position [23, 0]
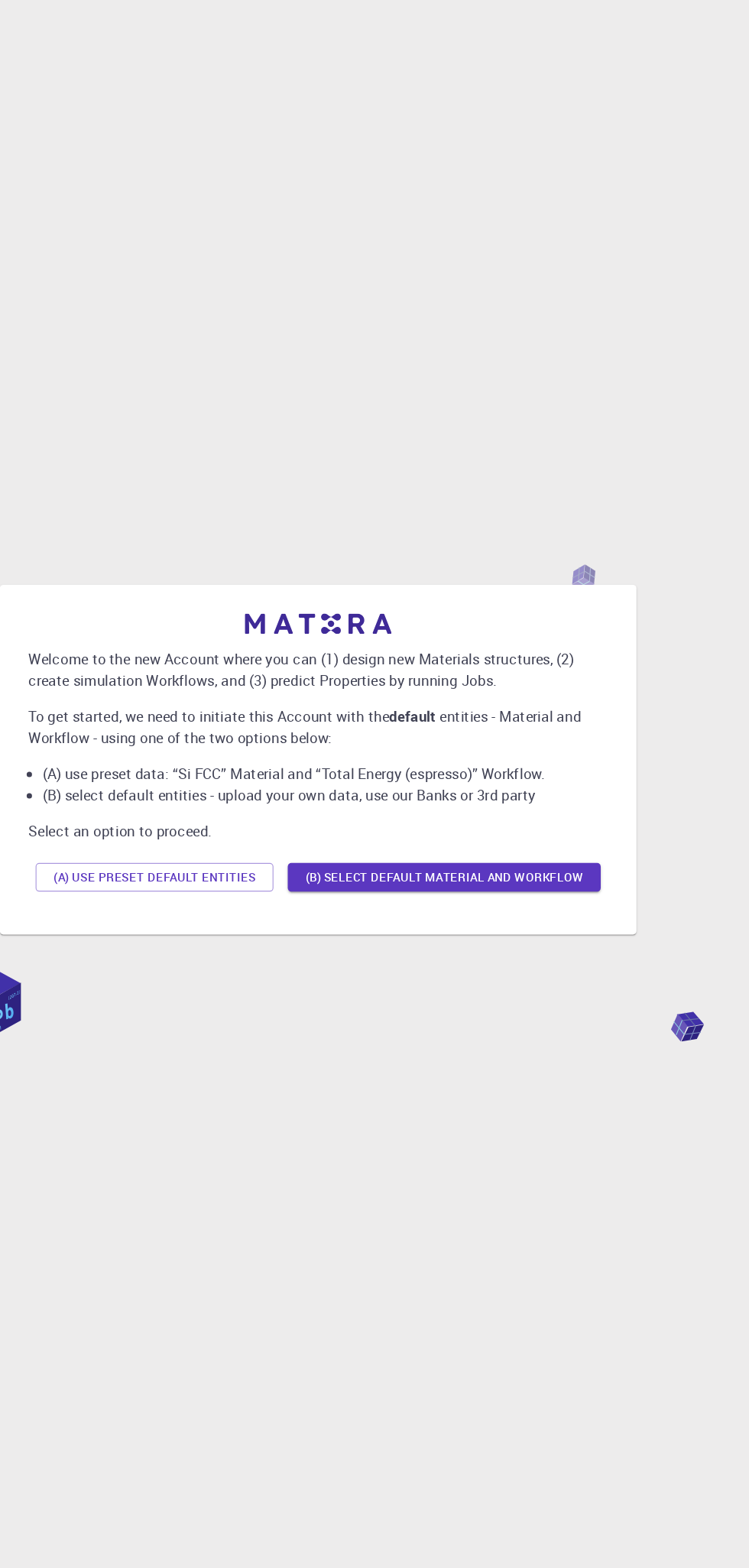
click at [407, 834] on button "(B) Select default material and workflow" at bounding box center [482, 836] width 268 height 24
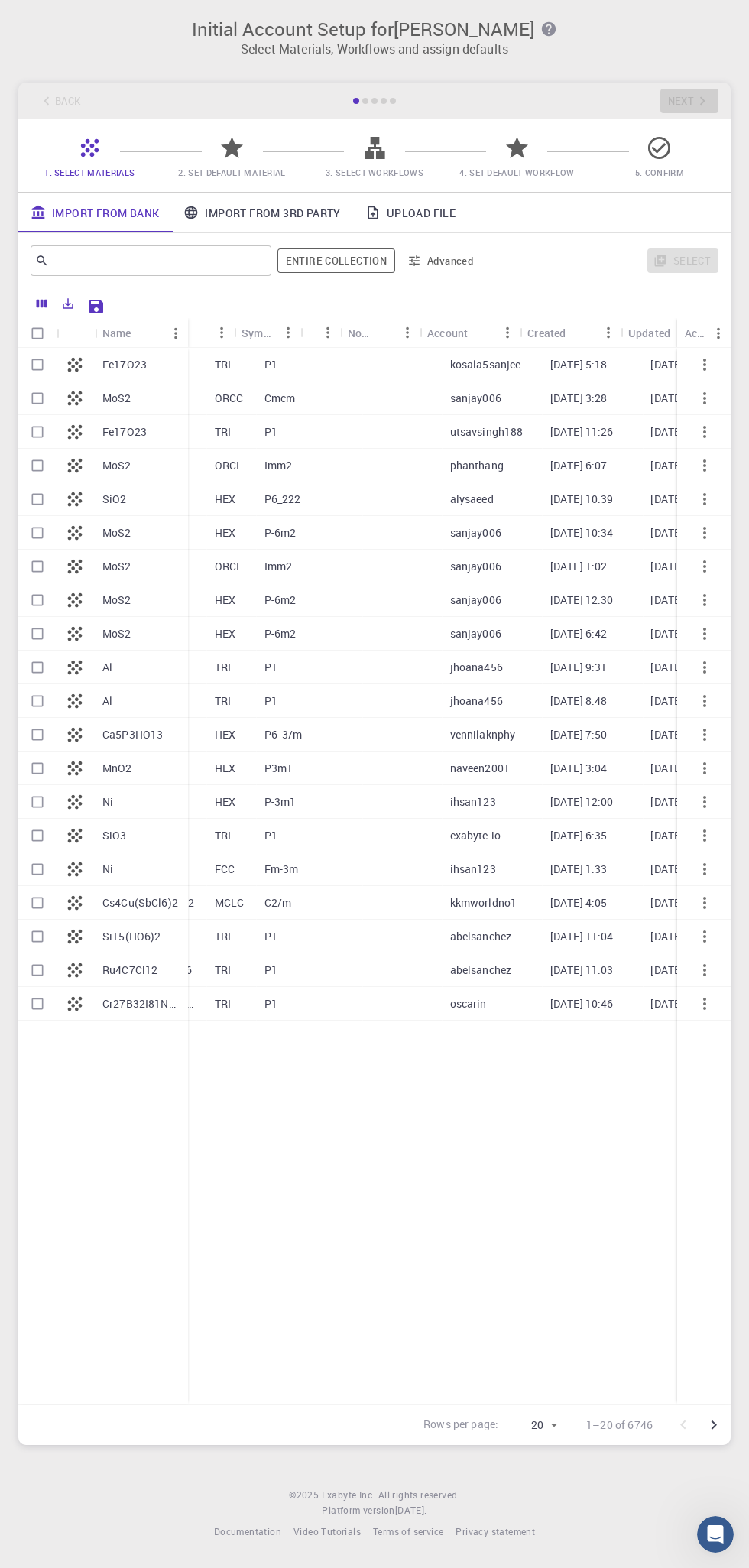
scroll to position [0, 178]
click at [233, 567] on p "ORCI" at bounding box center [230, 567] width 25 height 16
checkbox input "true"
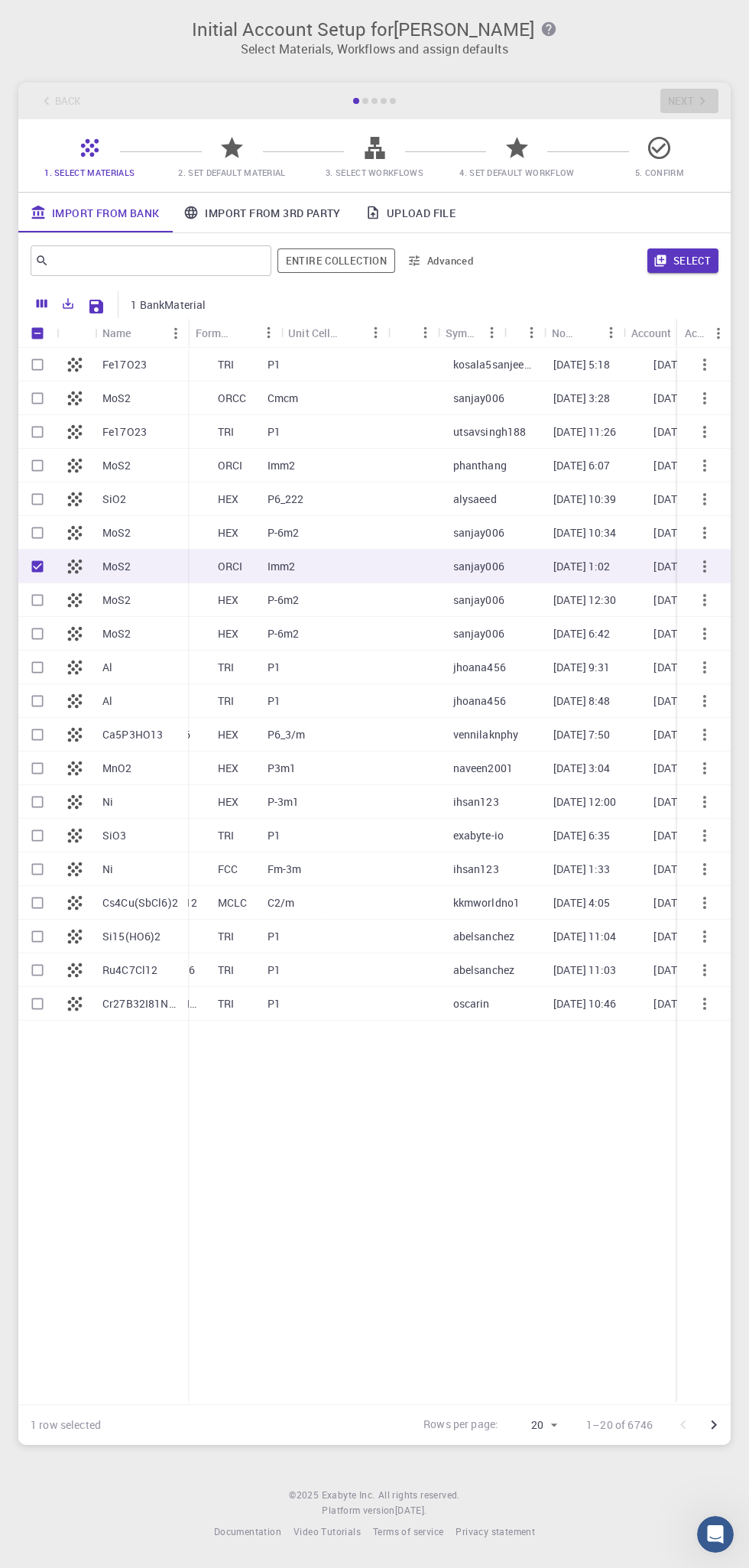
scroll to position [0, 0]
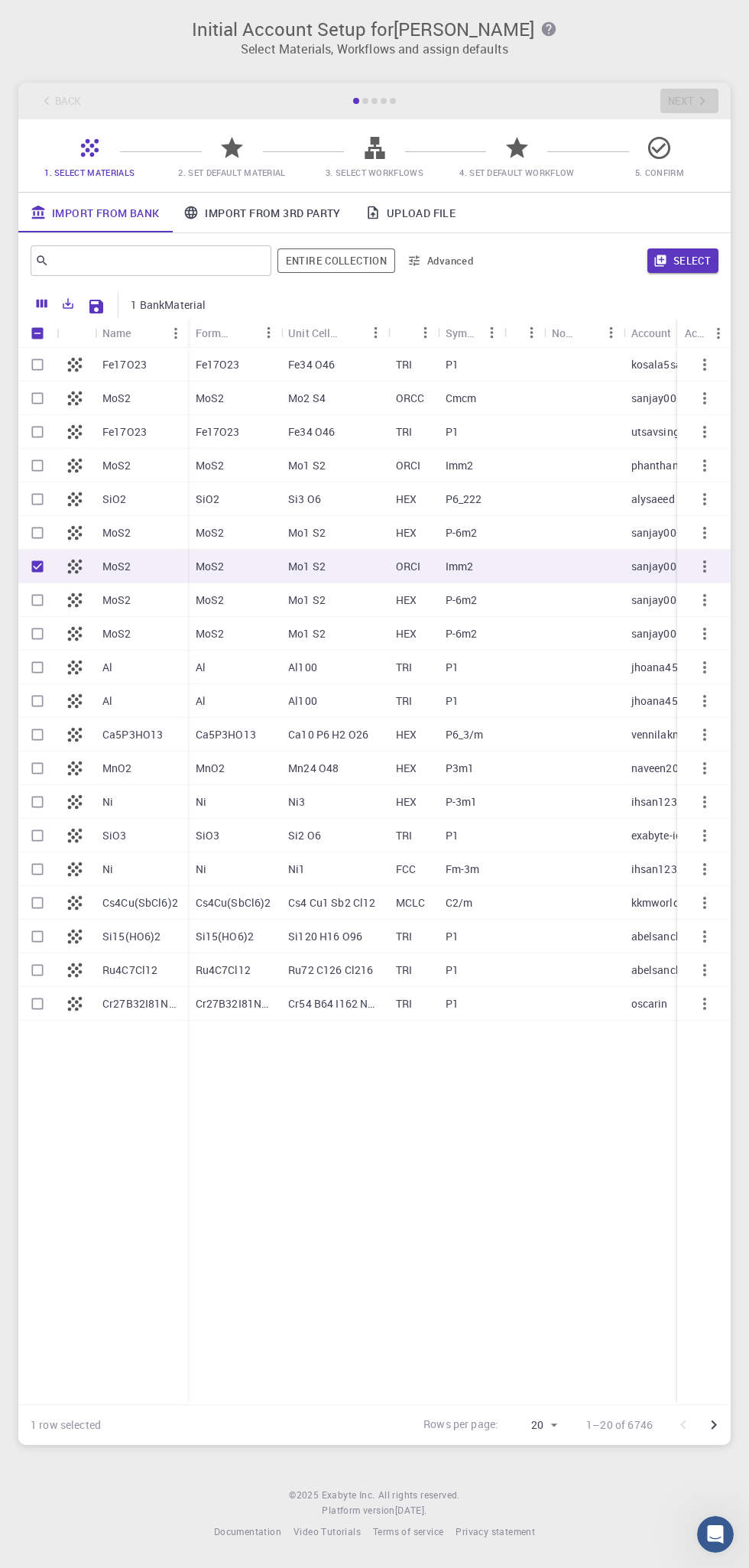
click at [692, 264] on button "Select" at bounding box center [683, 261] width 71 height 24
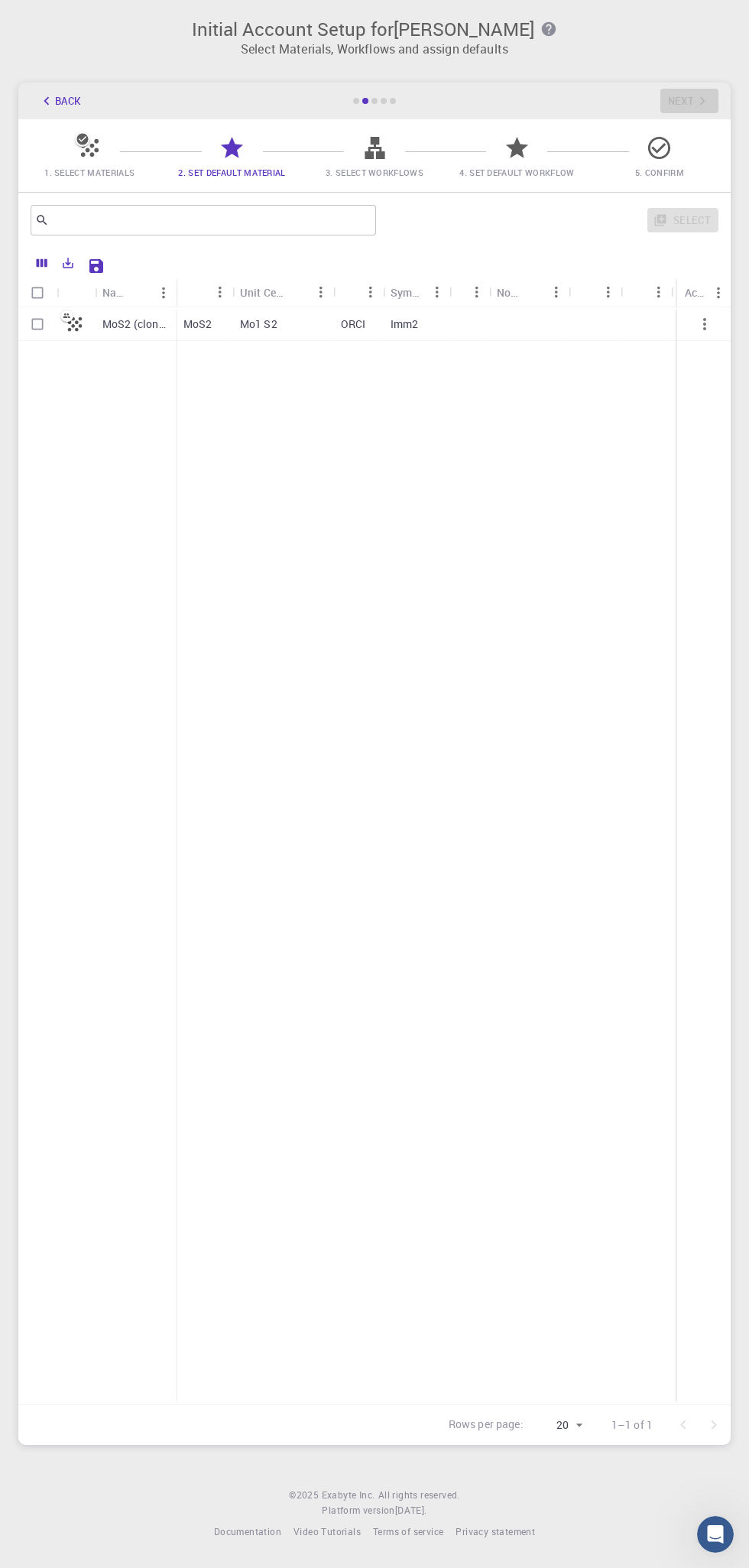
click at [46, 101] on icon "button" at bounding box center [46, 100] width 16 height 16
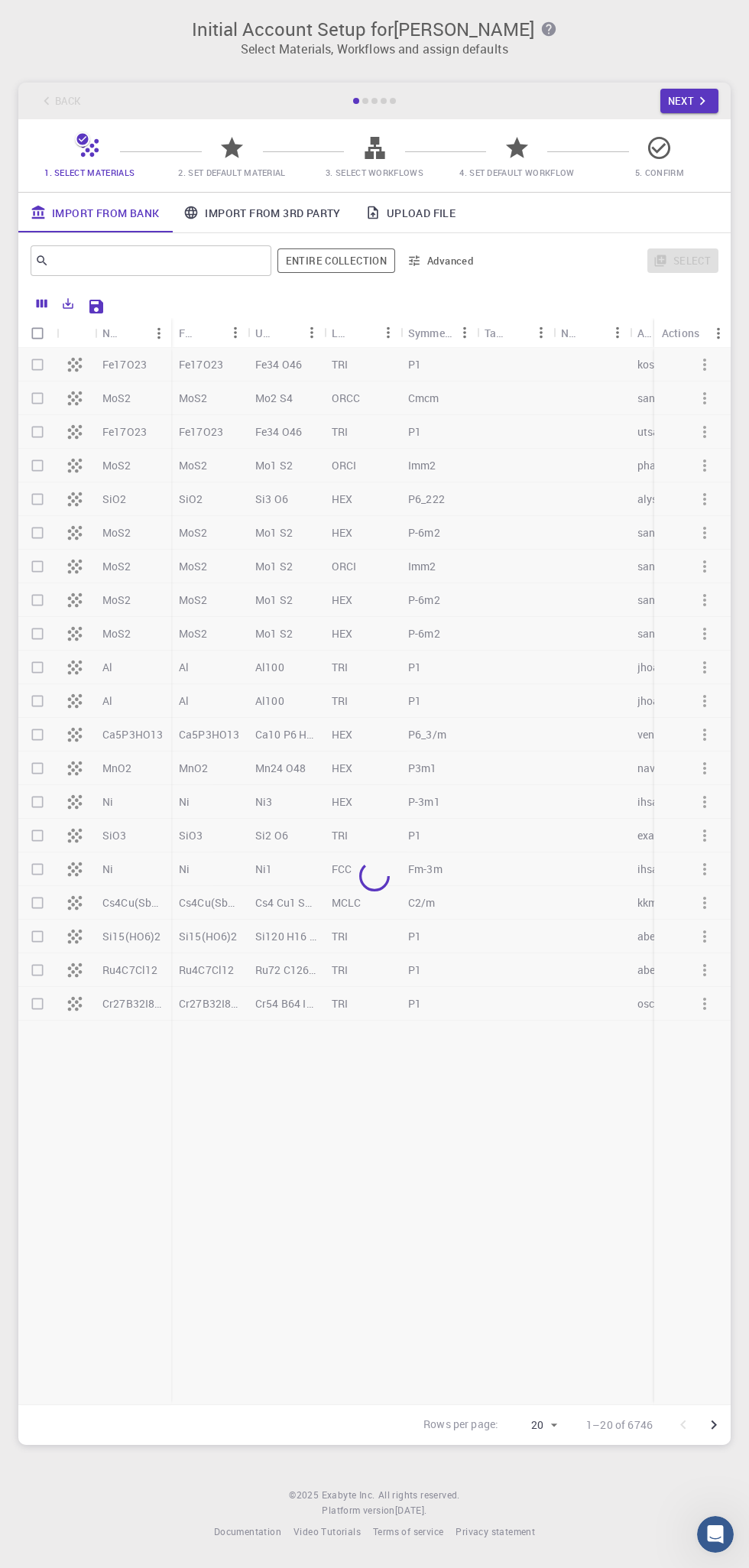
click at [244, 216] on link "Import From 3rd Party" at bounding box center [262, 212] width 181 height 40
